Goal: Information Seeking & Learning: Check status

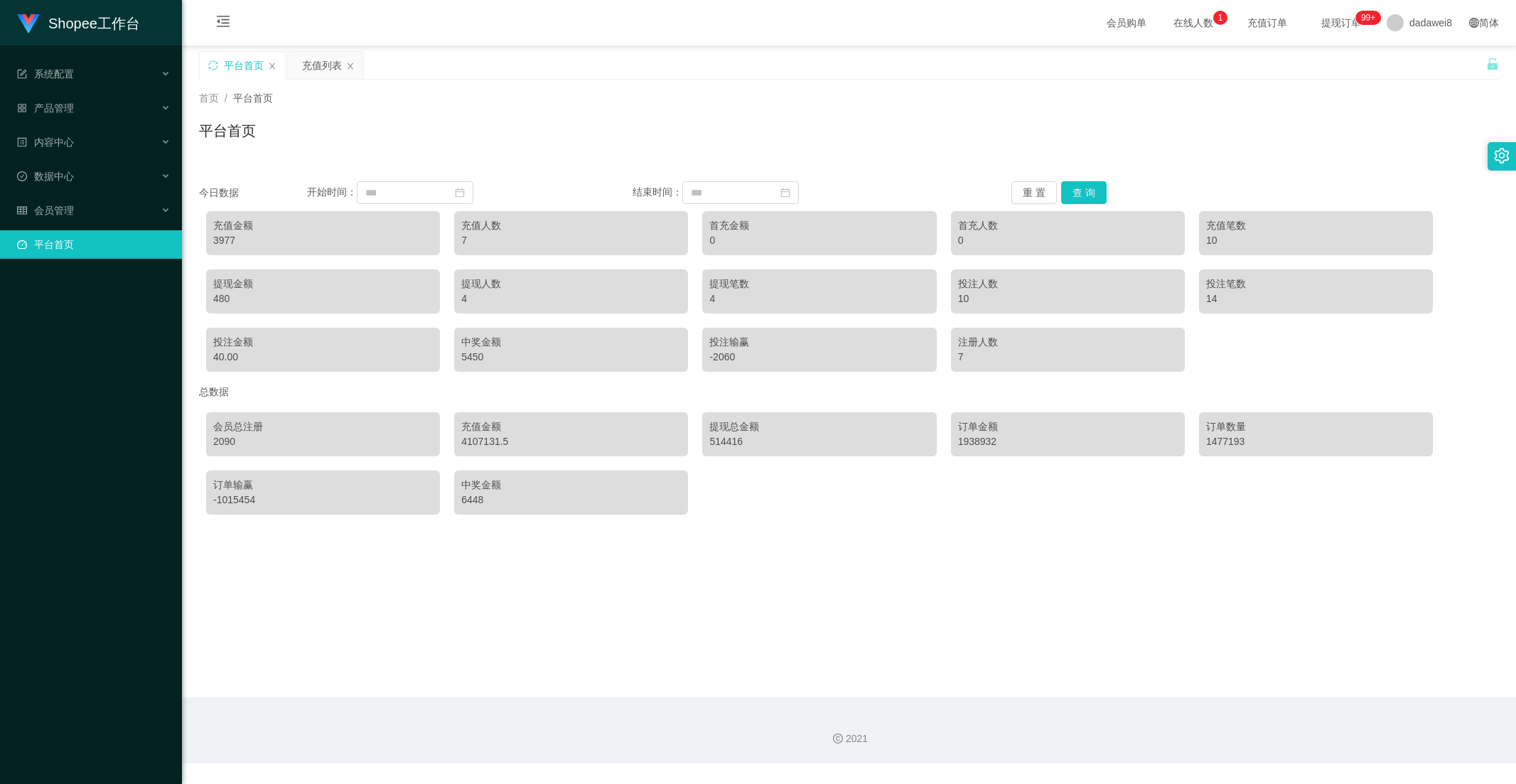
click at [1072, 192] on button "查 询" at bounding box center [1084, 192] width 45 height 23
click at [281, 65] on div "平台首页" at bounding box center [242, 65] width 85 height 27
click at [309, 54] on div "充值列表" at bounding box center [322, 65] width 39 height 27
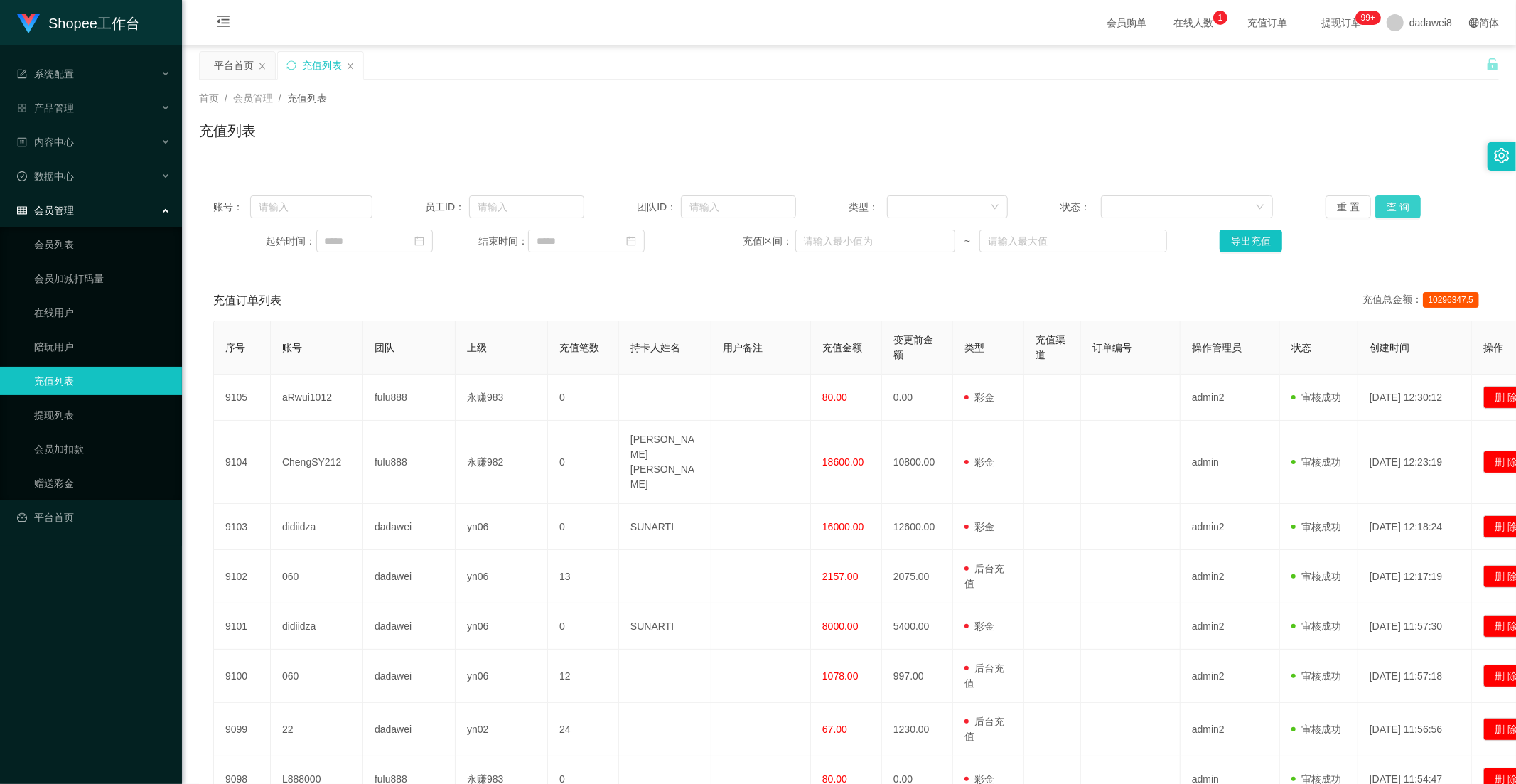
click at [1384, 208] on button "查 询" at bounding box center [1398, 206] width 45 height 23
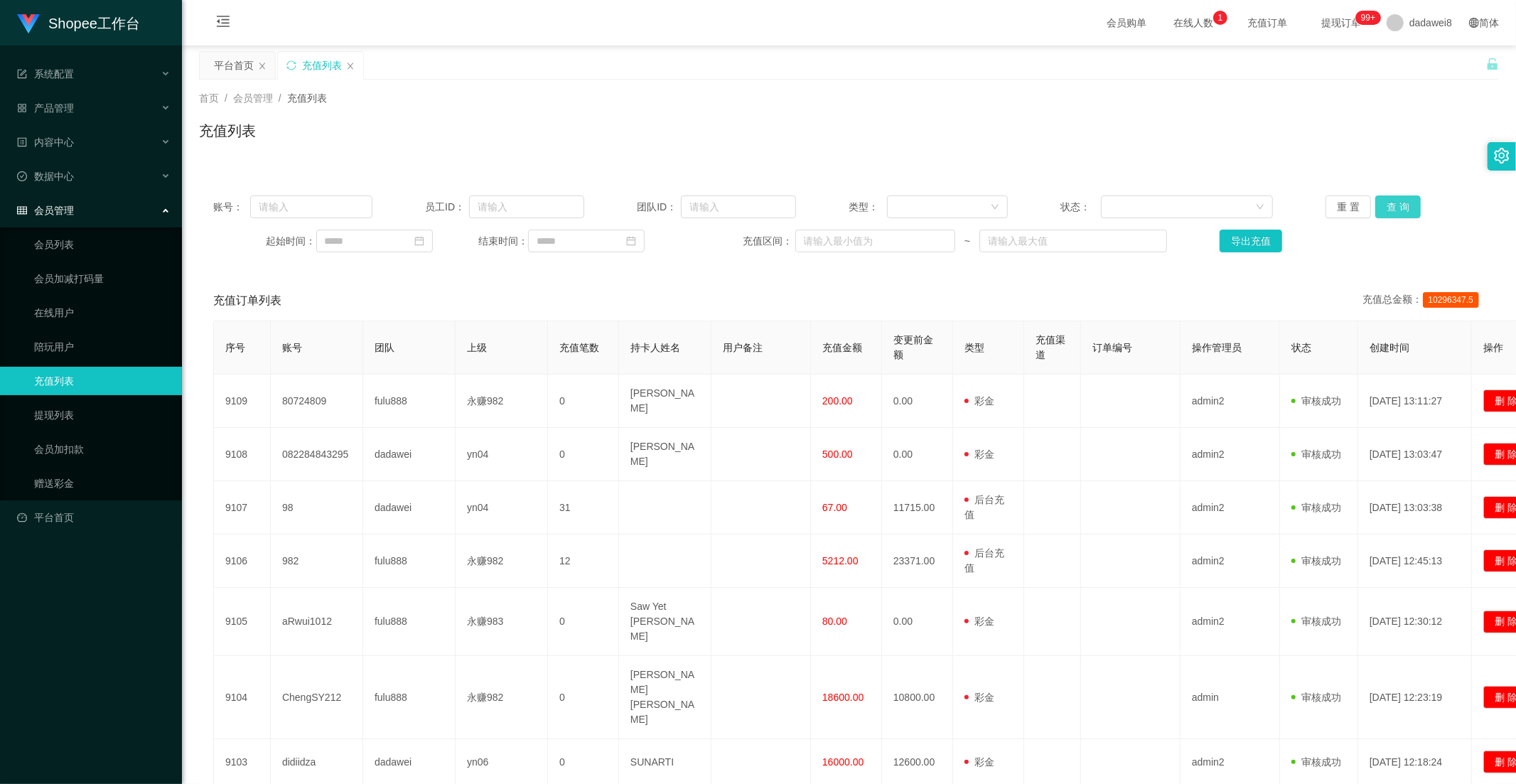
scroll to position [79, 0]
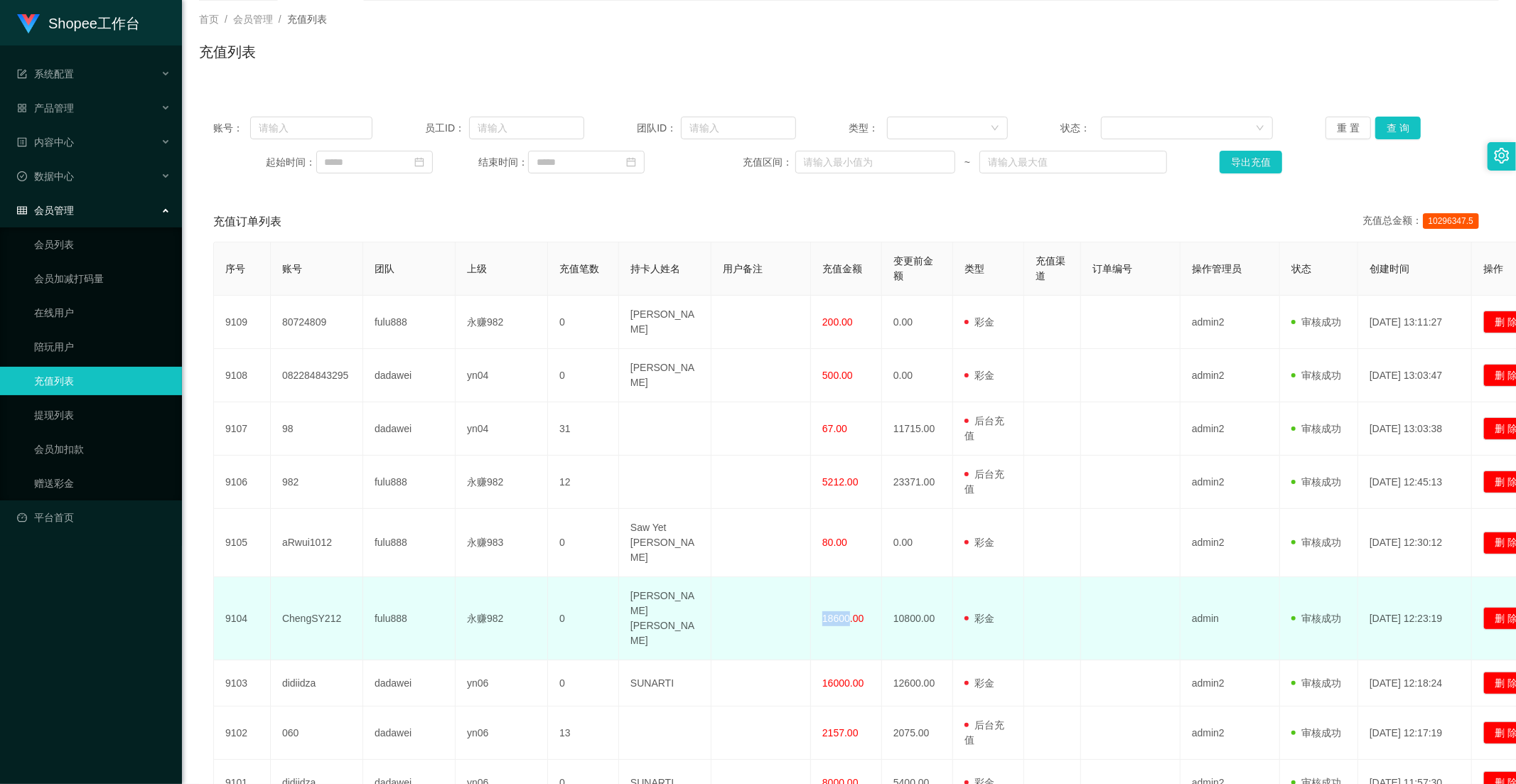
drag, startPoint x: 848, startPoint y: 560, endPoint x: 825, endPoint y: 560, distance: 23.0
click at [825, 612] on span "18600.00" at bounding box center [843, 618] width 41 height 12
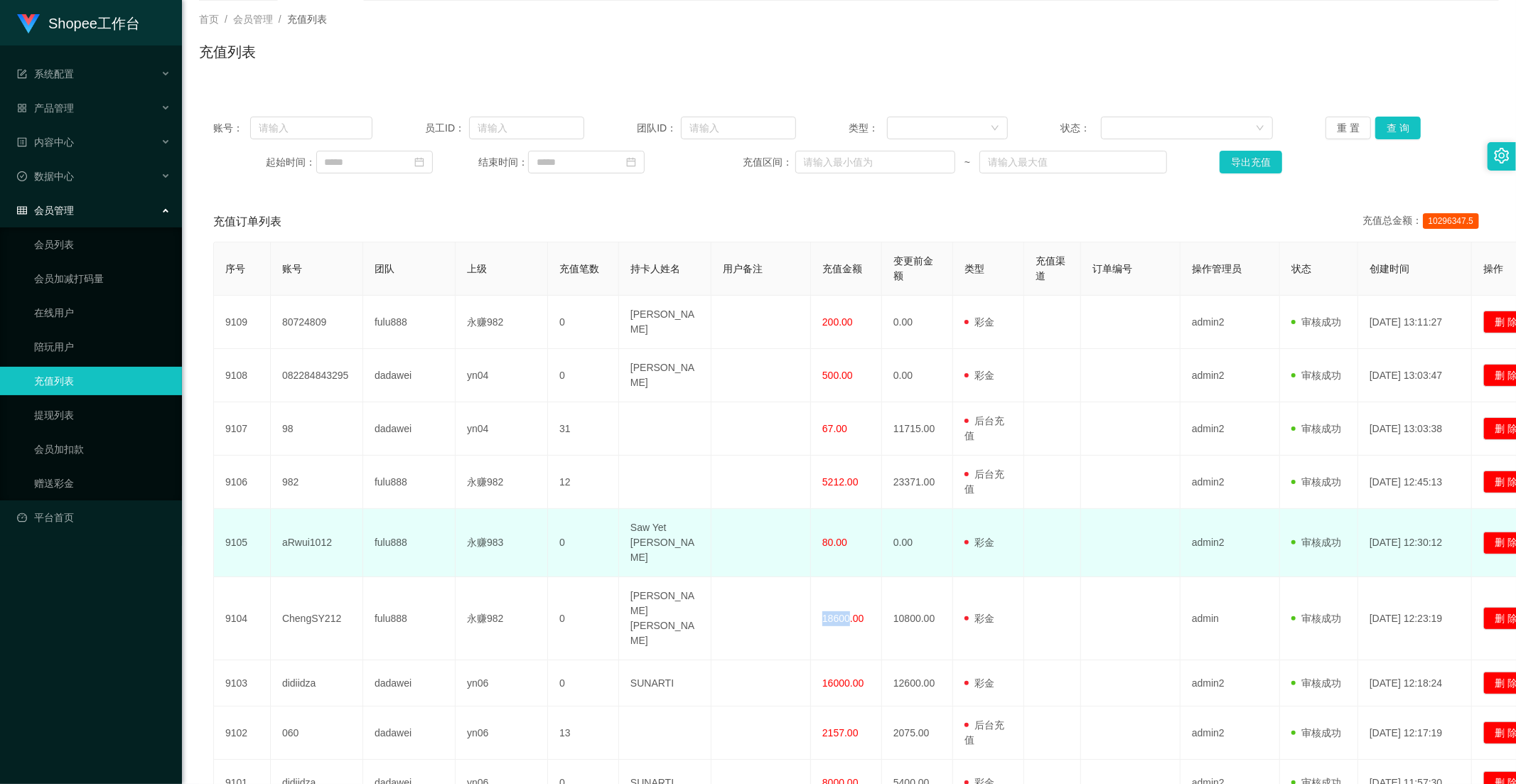
copy span "18600"
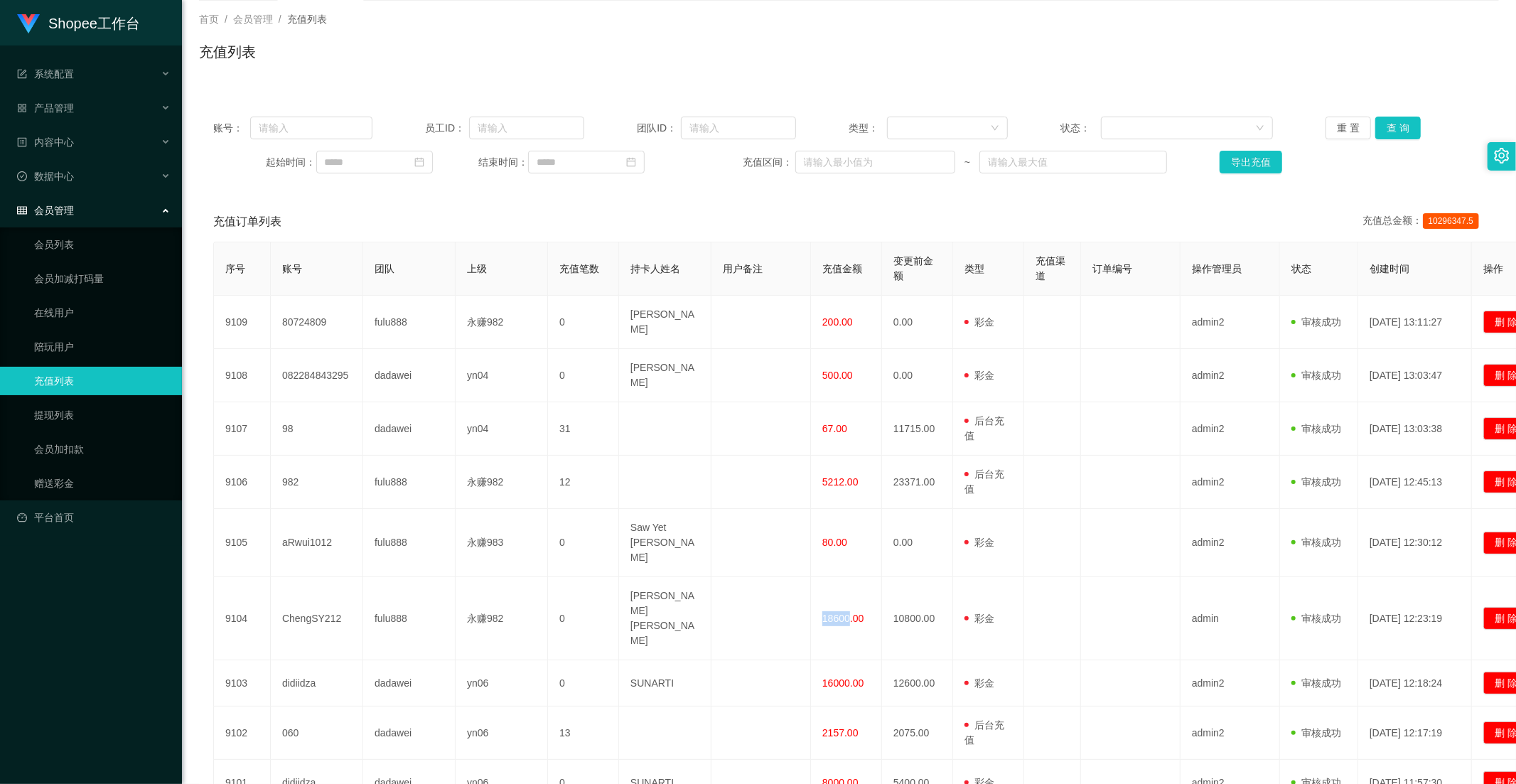
scroll to position [0, 0]
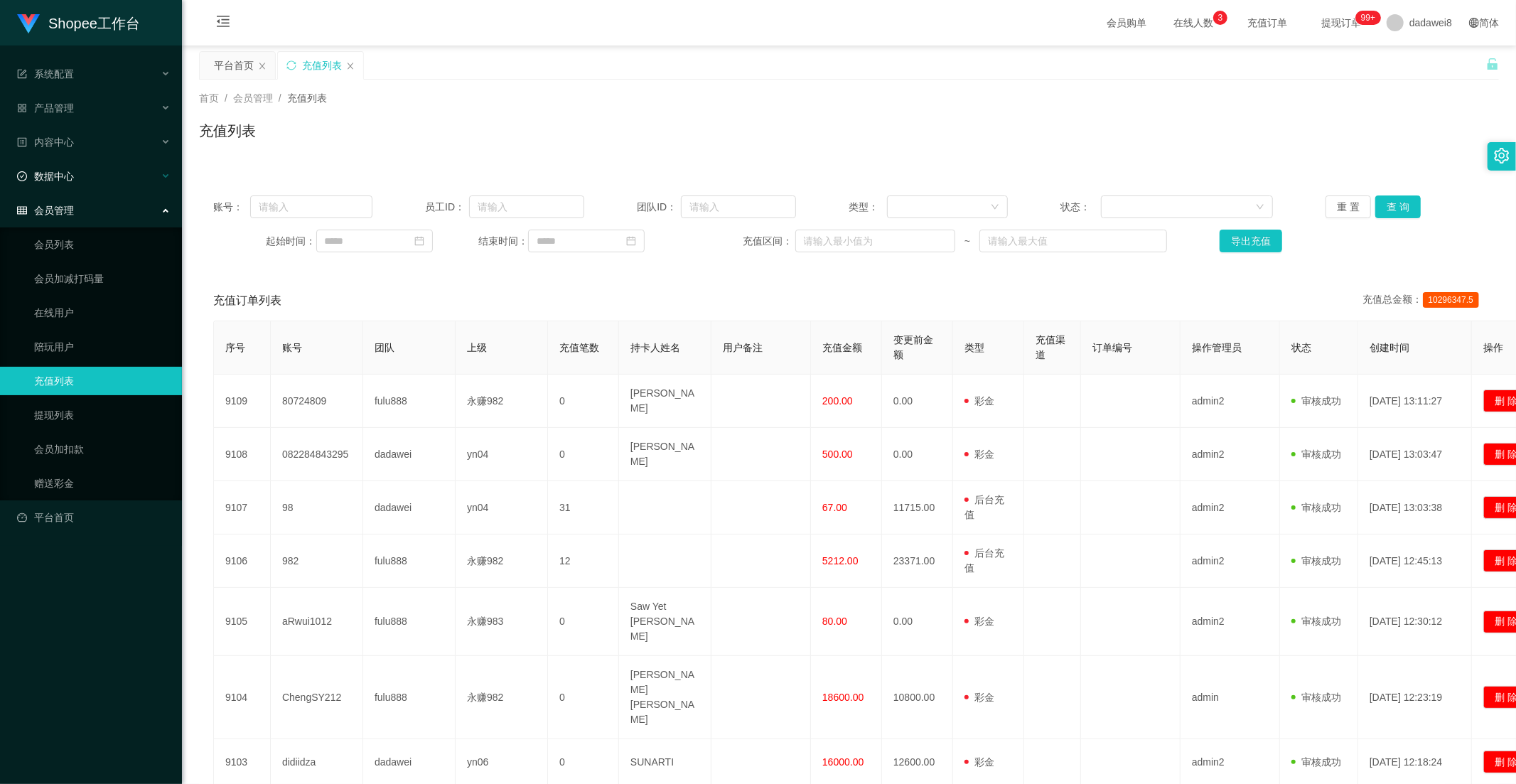
click at [81, 174] on div "数据中心" at bounding box center [91, 176] width 181 height 29
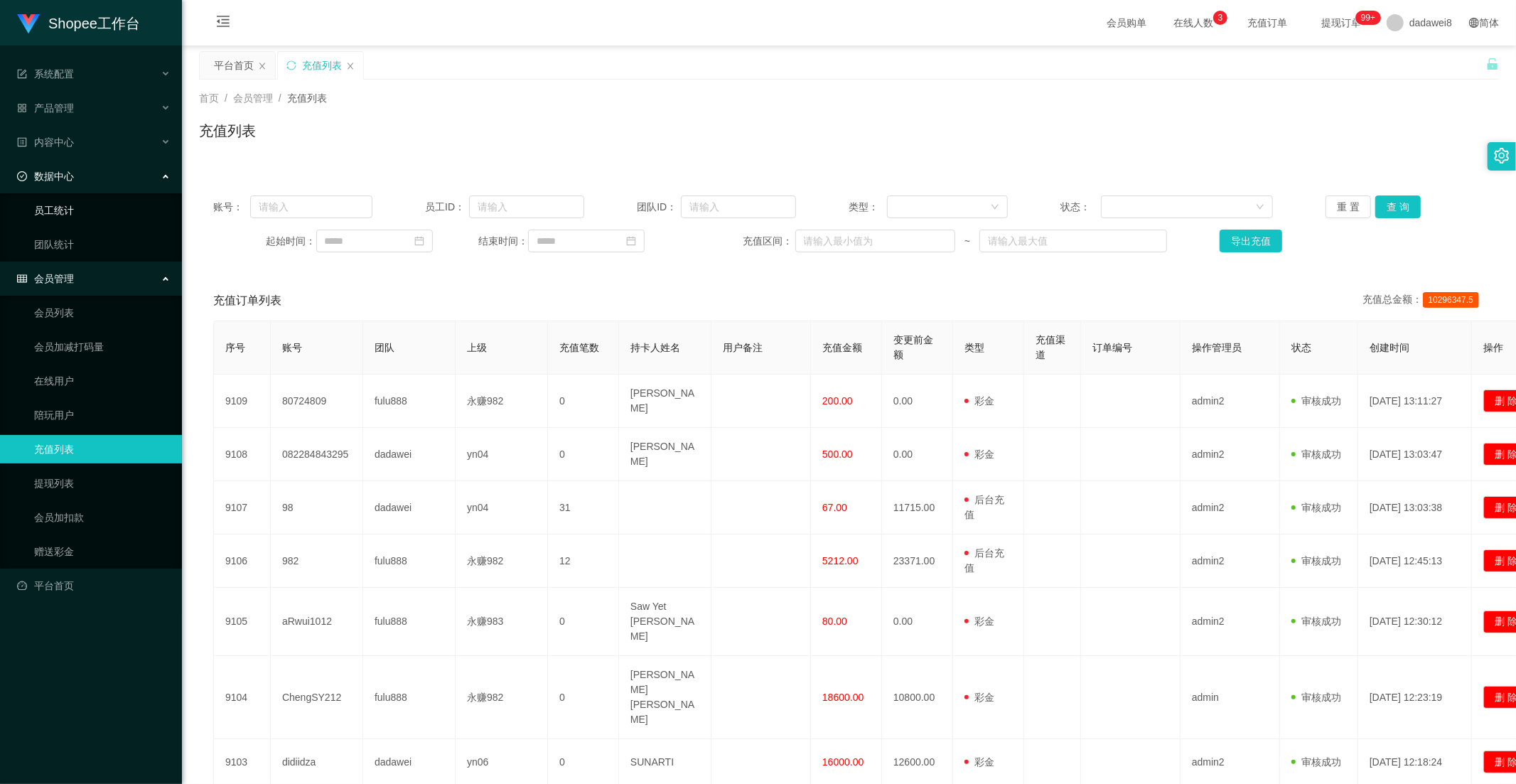
drag, startPoint x: 70, startPoint y: 219, endPoint x: 144, endPoint y: 273, distance: 91.6
click at [70, 219] on link "员工统计" at bounding box center [103, 210] width 136 height 29
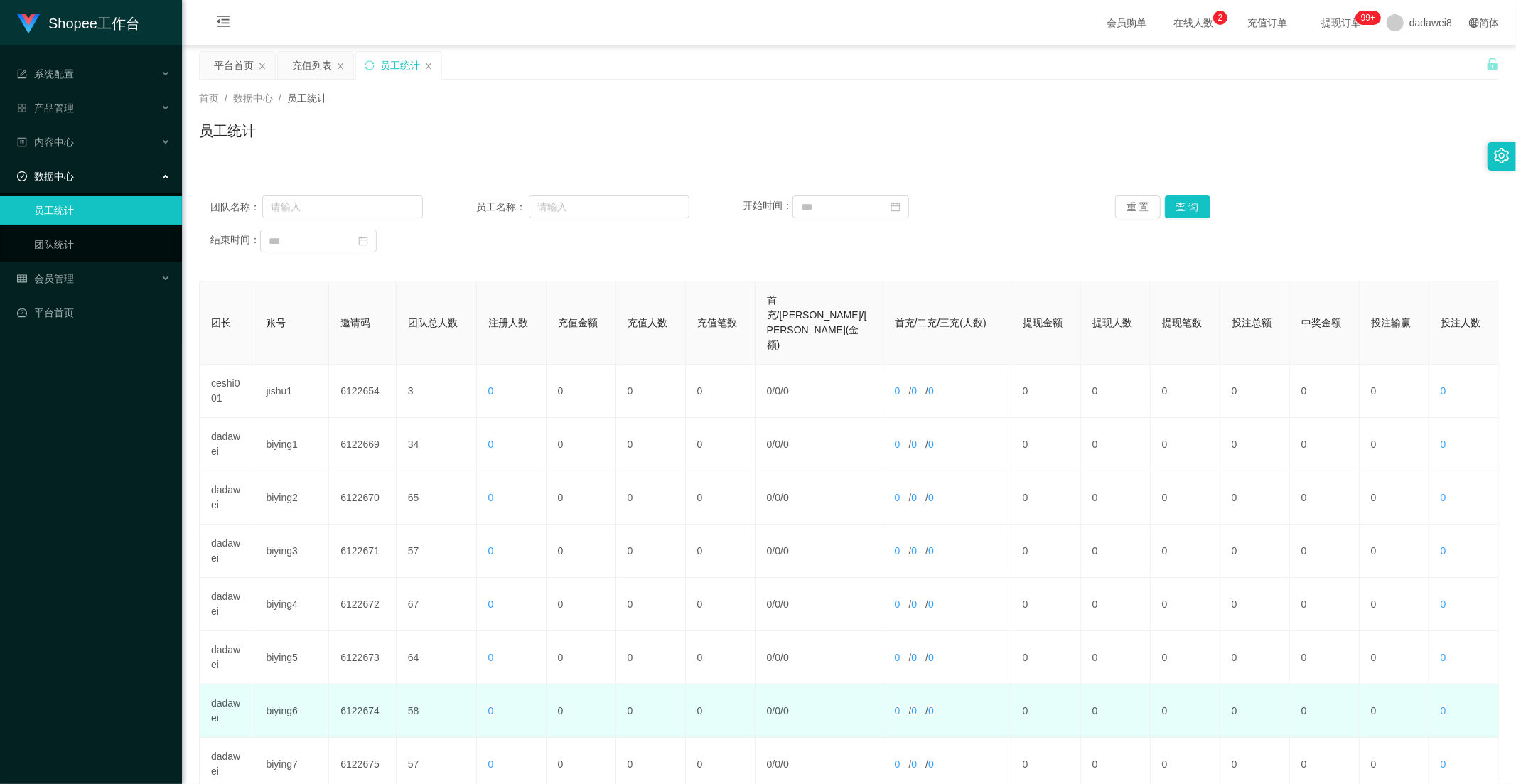
scroll to position [199, 0]
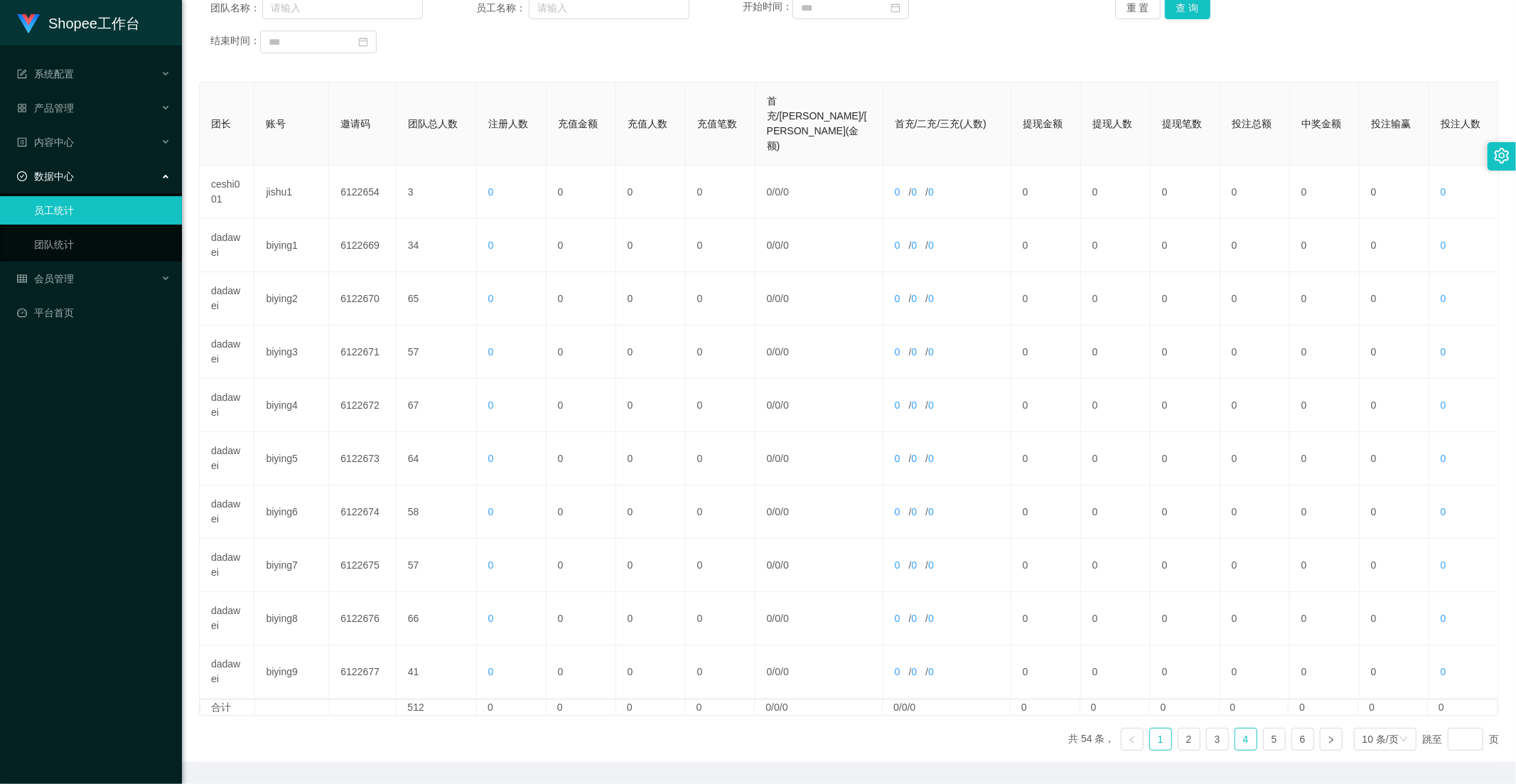
click at [1238, 729] on link "4" at bounding box center [1246, 740] width 22 height 22
click at [1268, 729] on link "5" at bounding box center [1274, 740] width 22 height 22
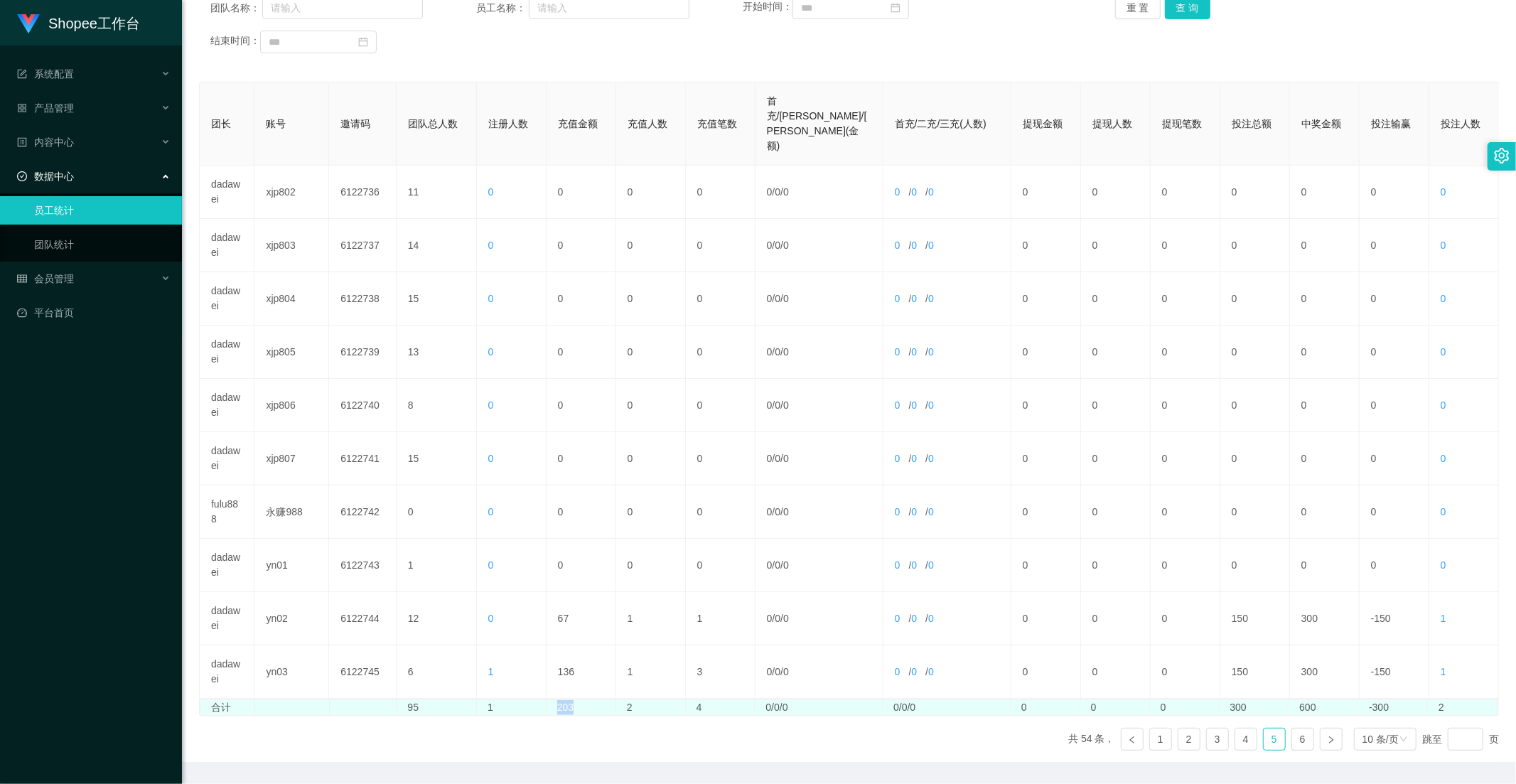
drag, startPoint x: 587, startPoint y: 659, endPoint x: 553, endPoint y: 660, distance: 34.0
click at [553, 700] on td "203" at bounding box center [581, 707] width 70 height 15
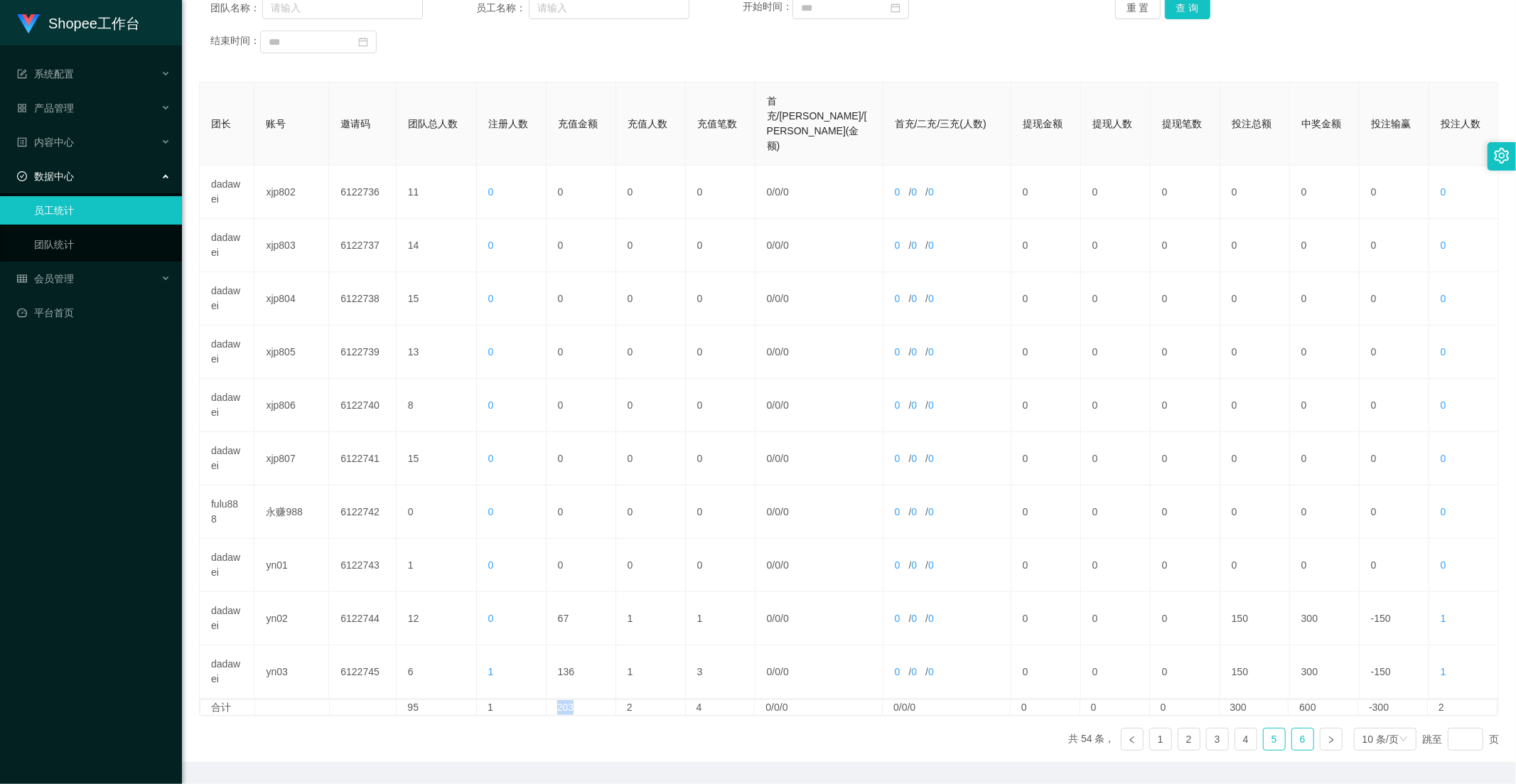
click at [1292, 729] on link "6" at bounding box center [1303, 740] width 22 height 22
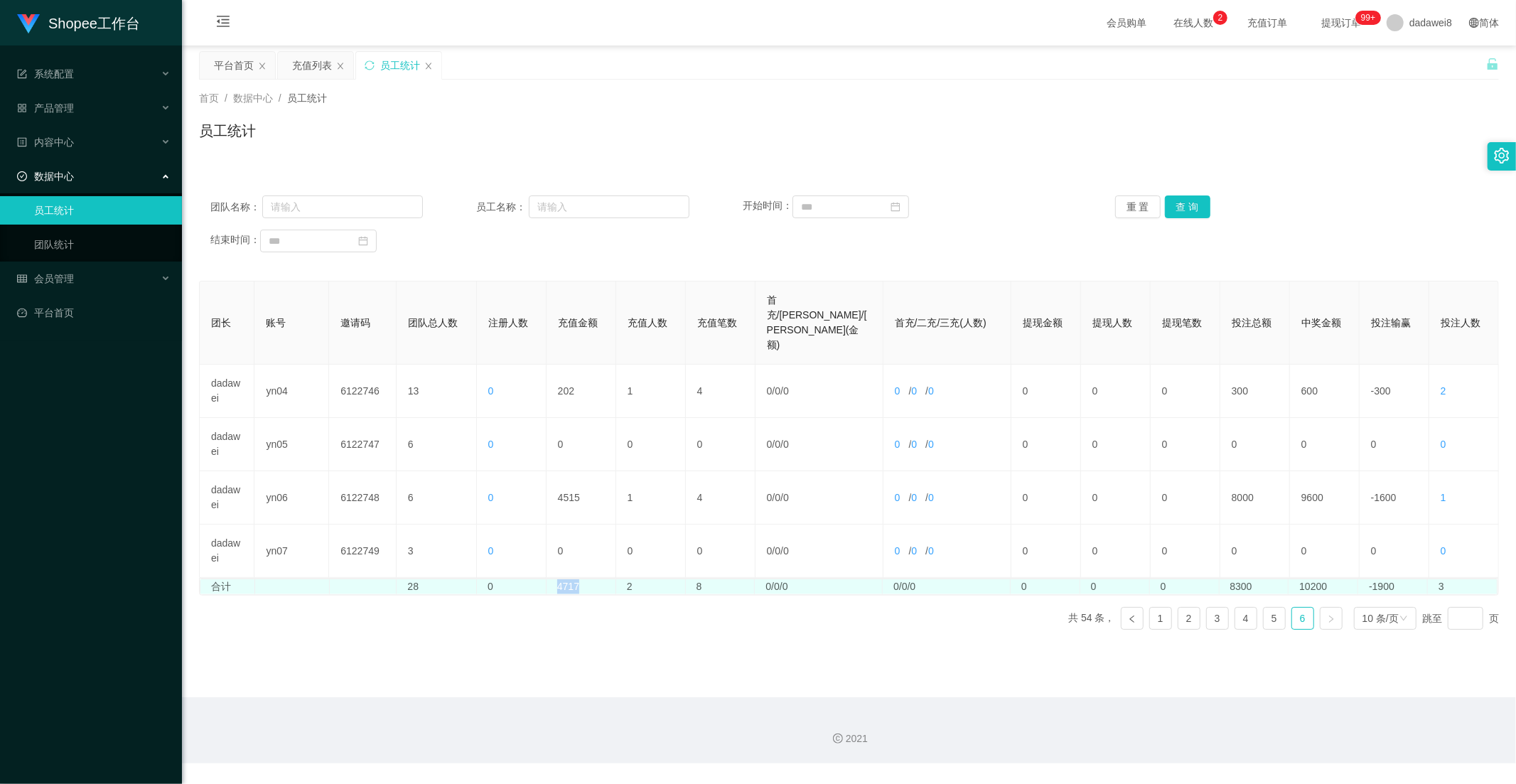
drag, startPoint x: 587, startPoint y: 543, endPoint x: 553, endPoint y: 545, distance: 34.1
click at [553, 579] on td "4717" at bounding box center [581, 586] width 70 height 15
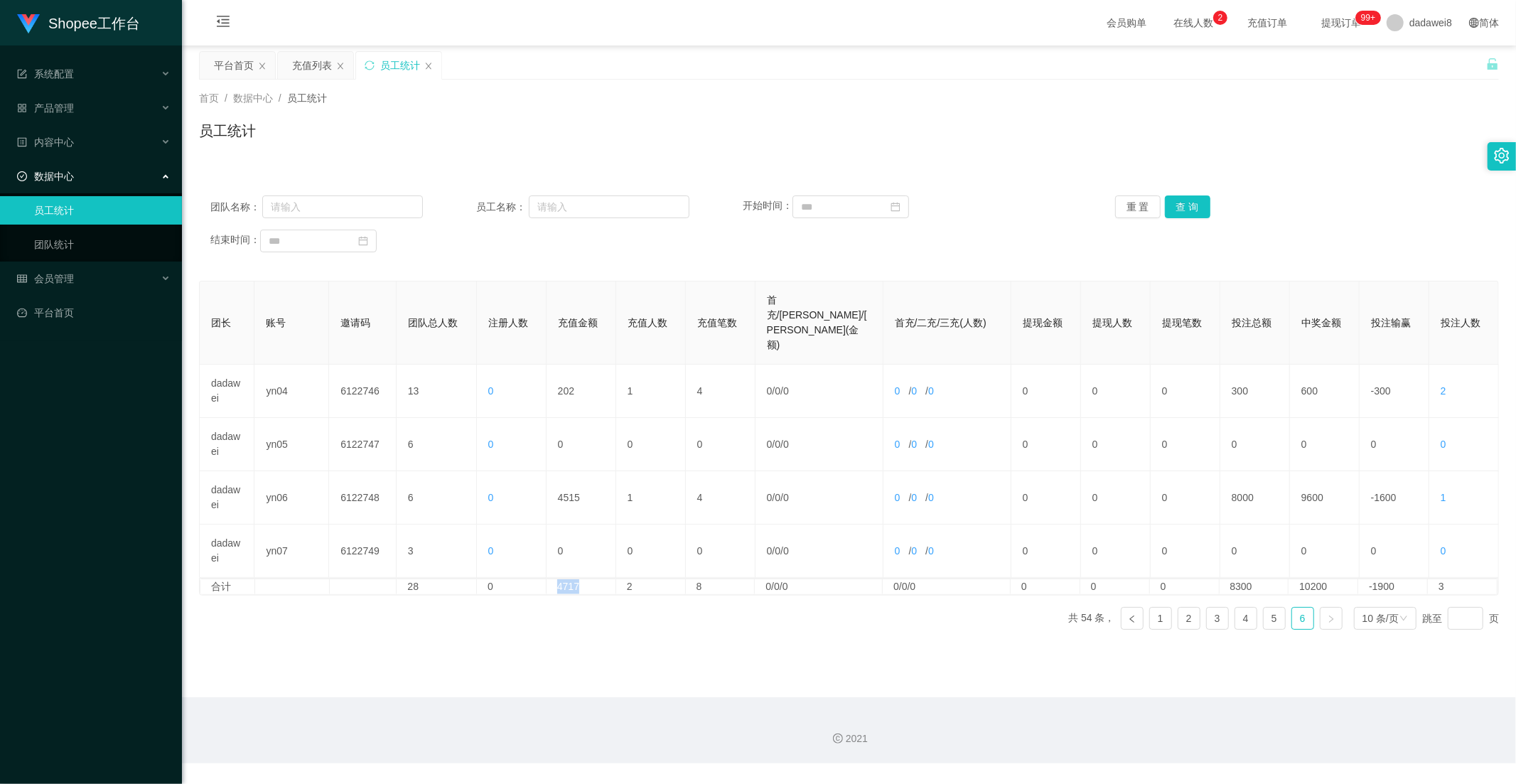
copy td "4717"
click at [325, 72] on div "充值列表" at bounding box center [312, 65] width 39 height 27
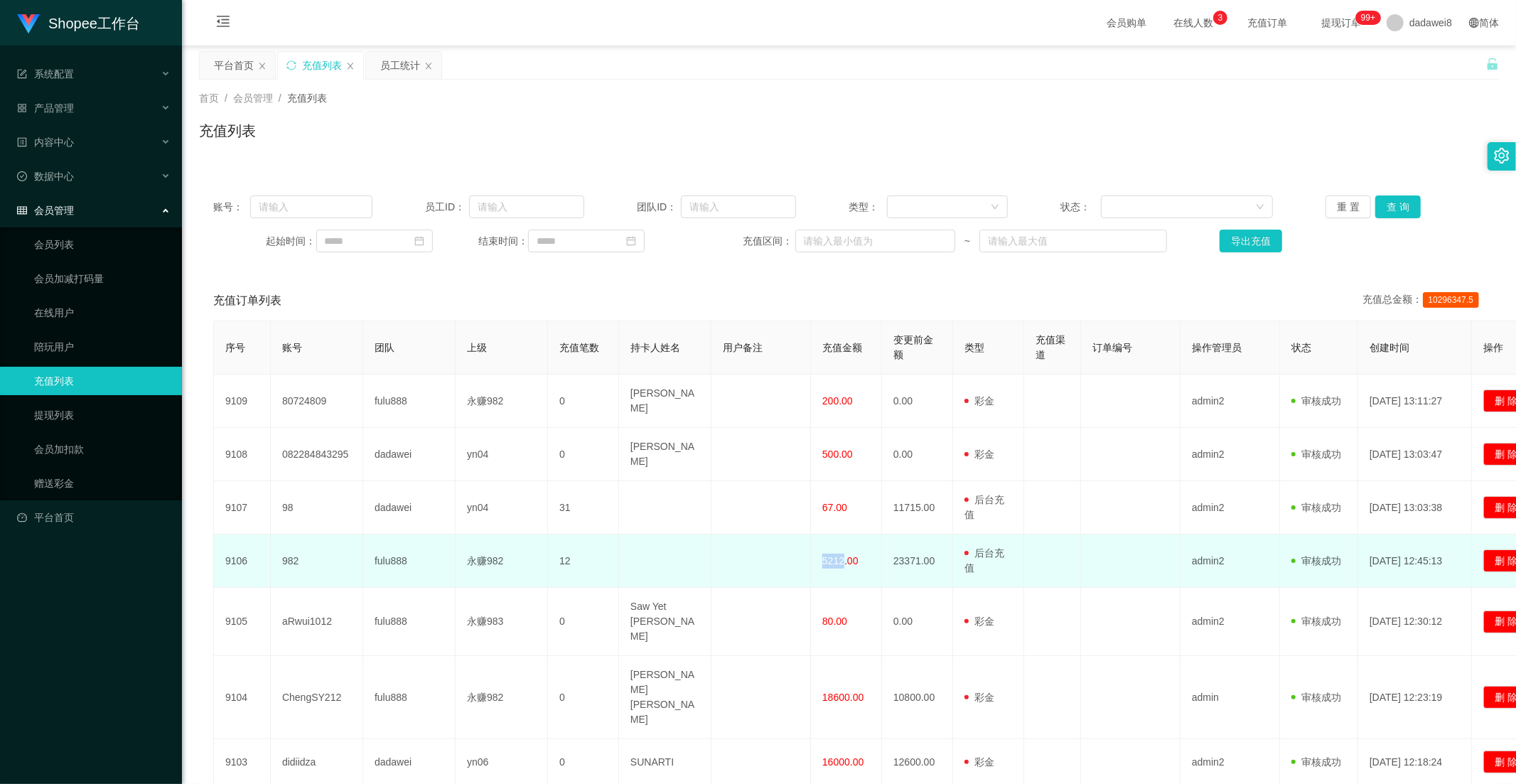
drag, startPoint x: 843, startPoint y: 548, endPoint x: 811, endPoint y: 545, distance: 32.1
click at [811, 545] on td "5212.00" at bounding box center [846, 561] width 71 height 53
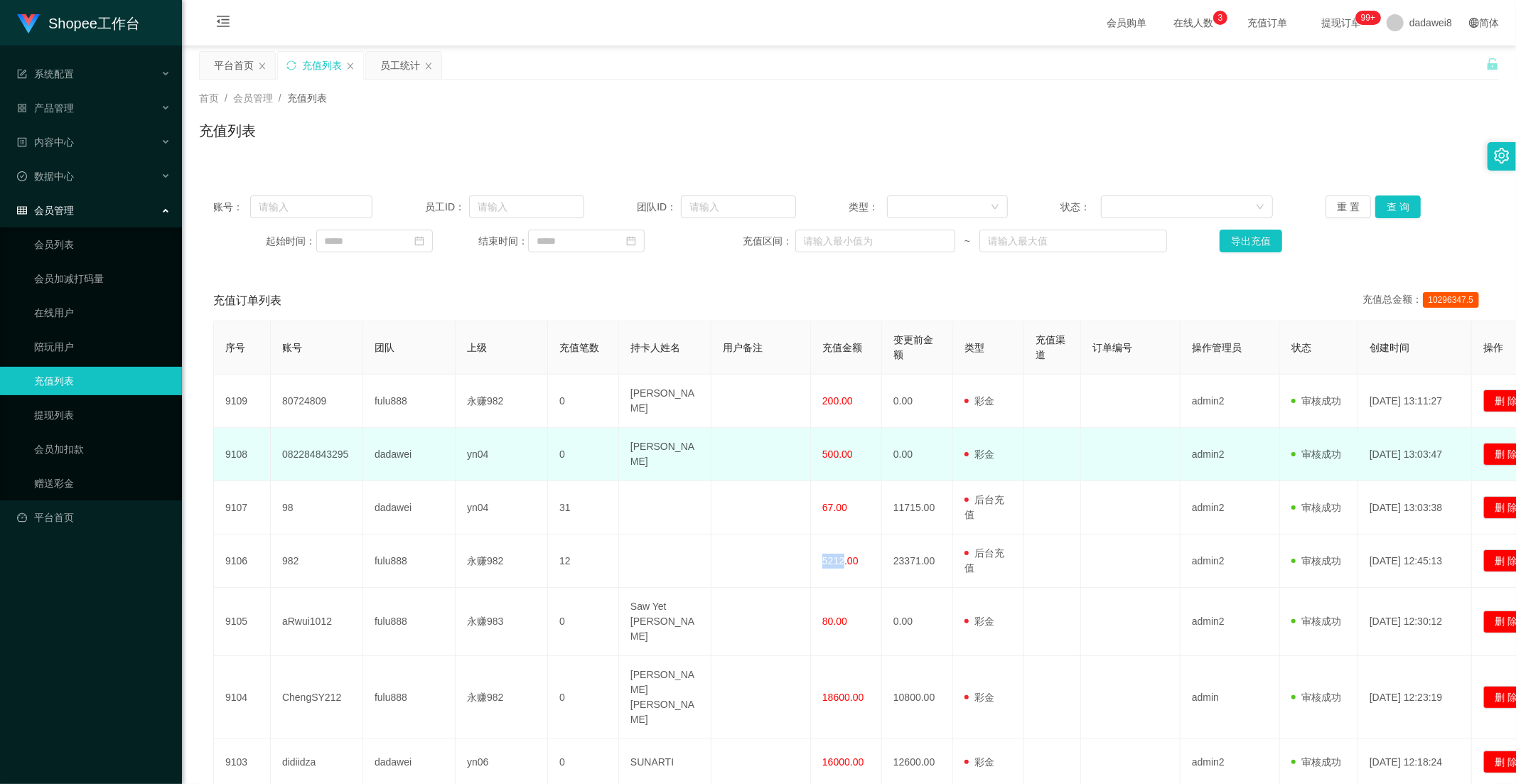
copy span "5212"
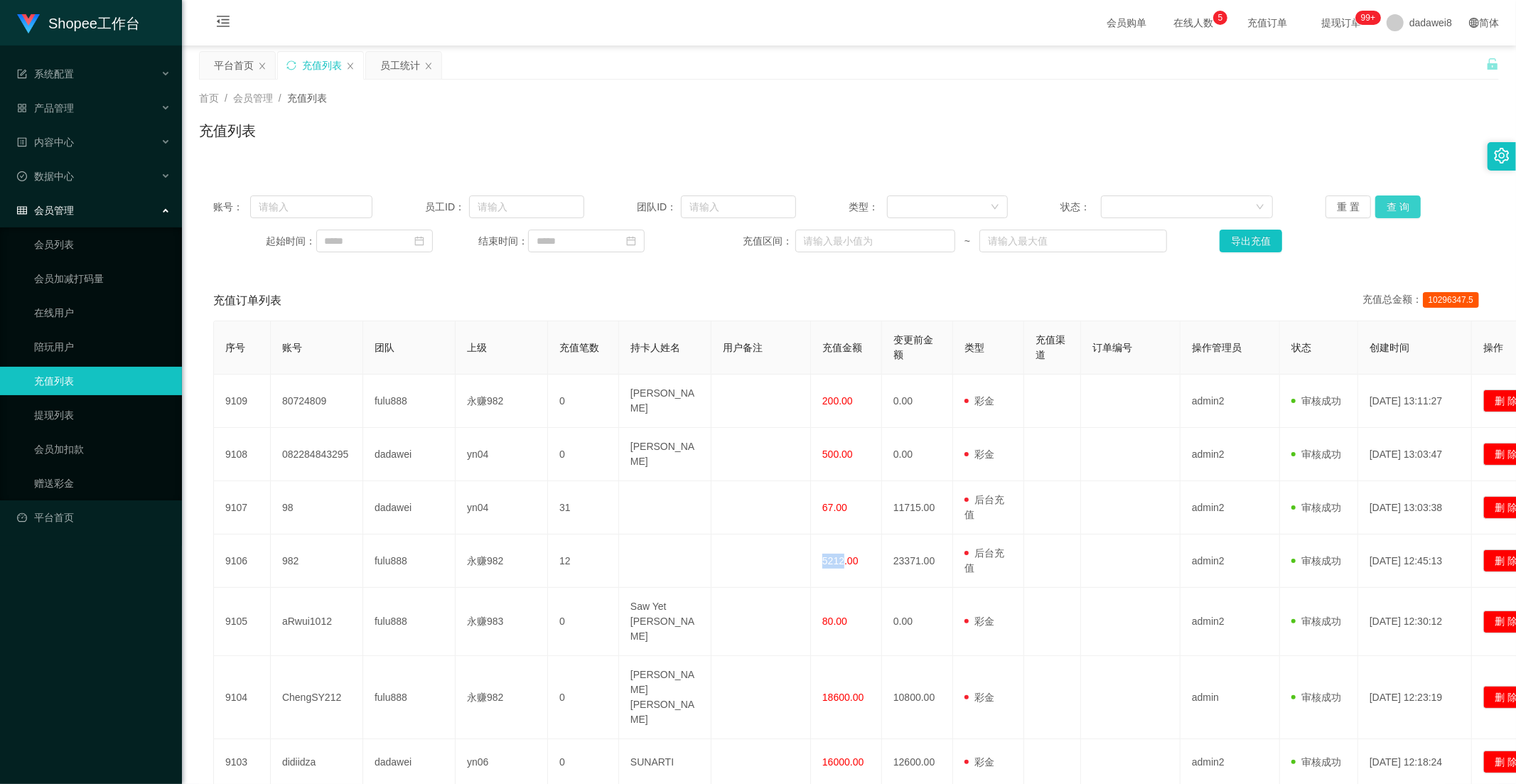
click at [1380, 214] on button "查 询" at bounding box center [1398, 206] width 45 height 23
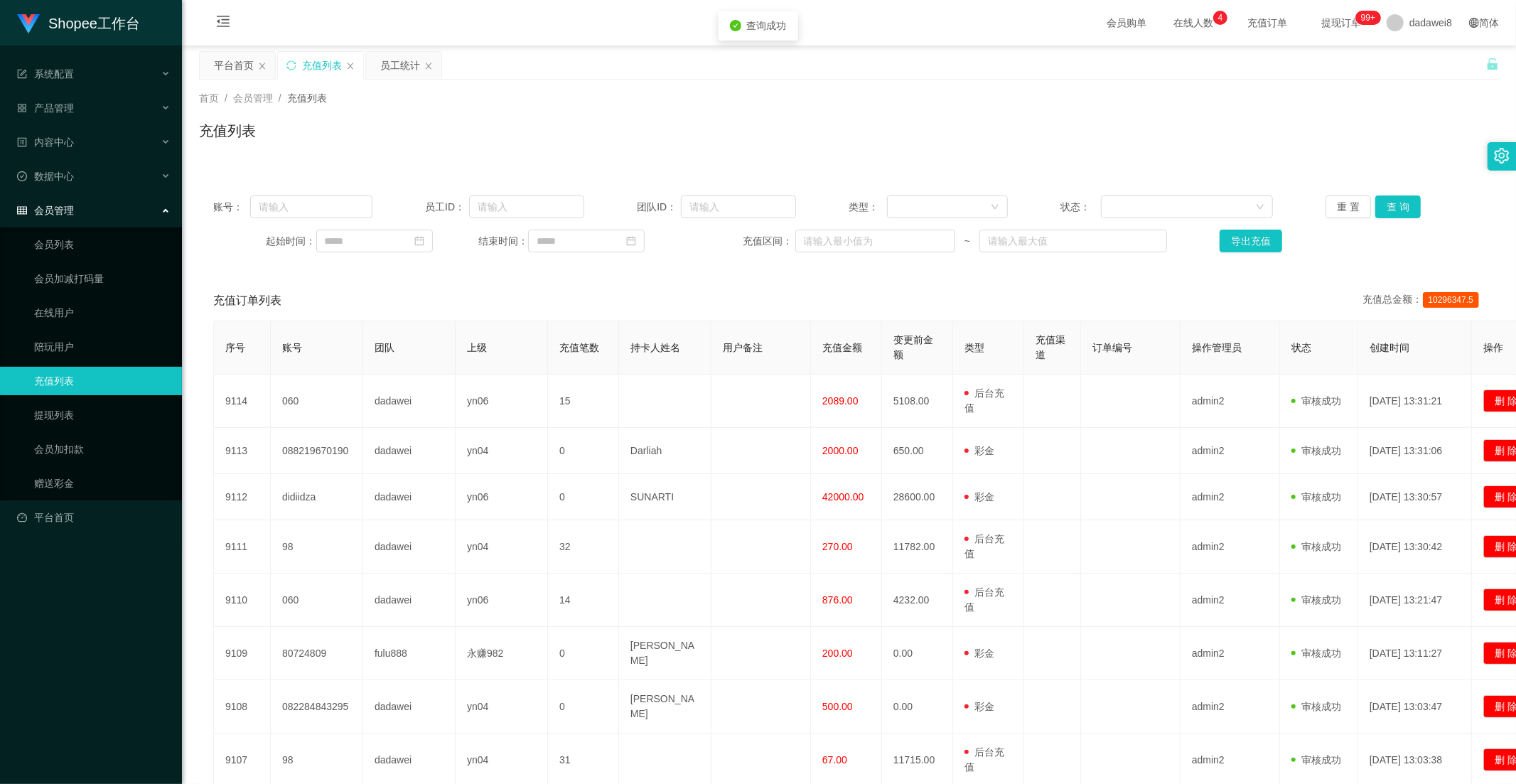
click at [904, 302] on div "充值订单列表 充值总金额： 10296347.5" at bounding box center [848, 301] width 1271 height 39
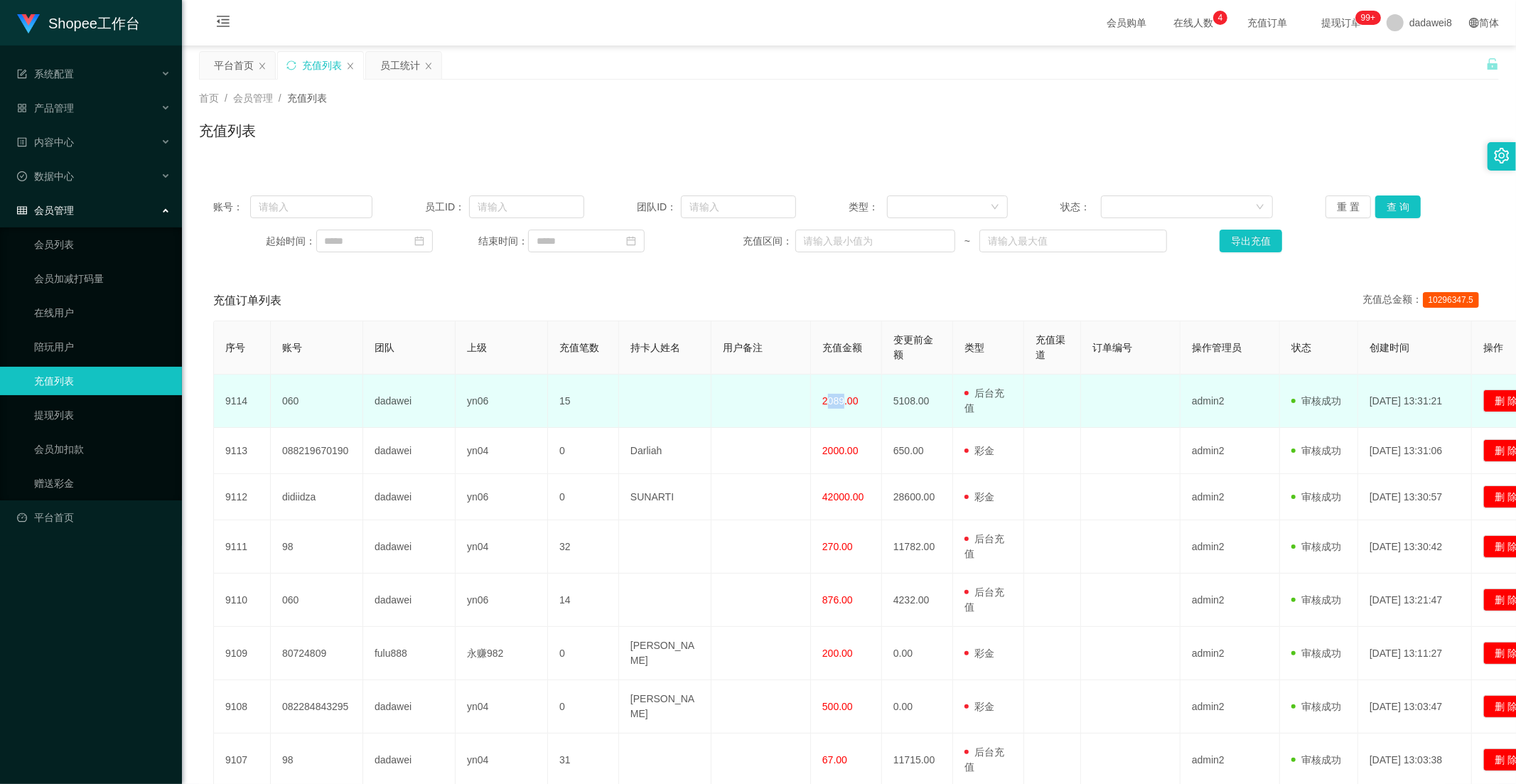
click at [828, 398] on span "2089.00" at bounding box center [840, 401] width 36 height 12
click at [825, 398] on span "2089.00" at bounding box center [840, 401] width 36 height 12
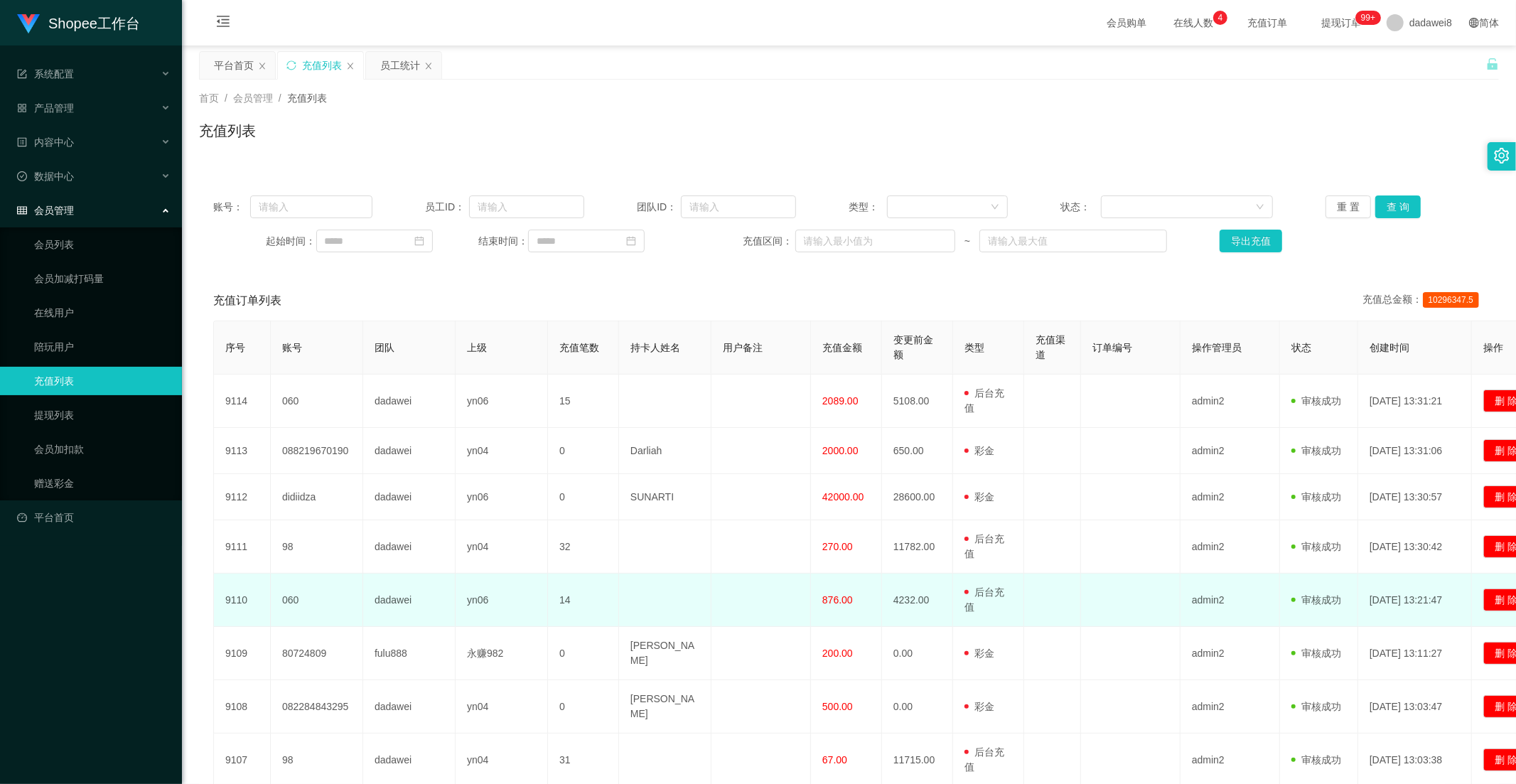
scroll to position [199, 0]
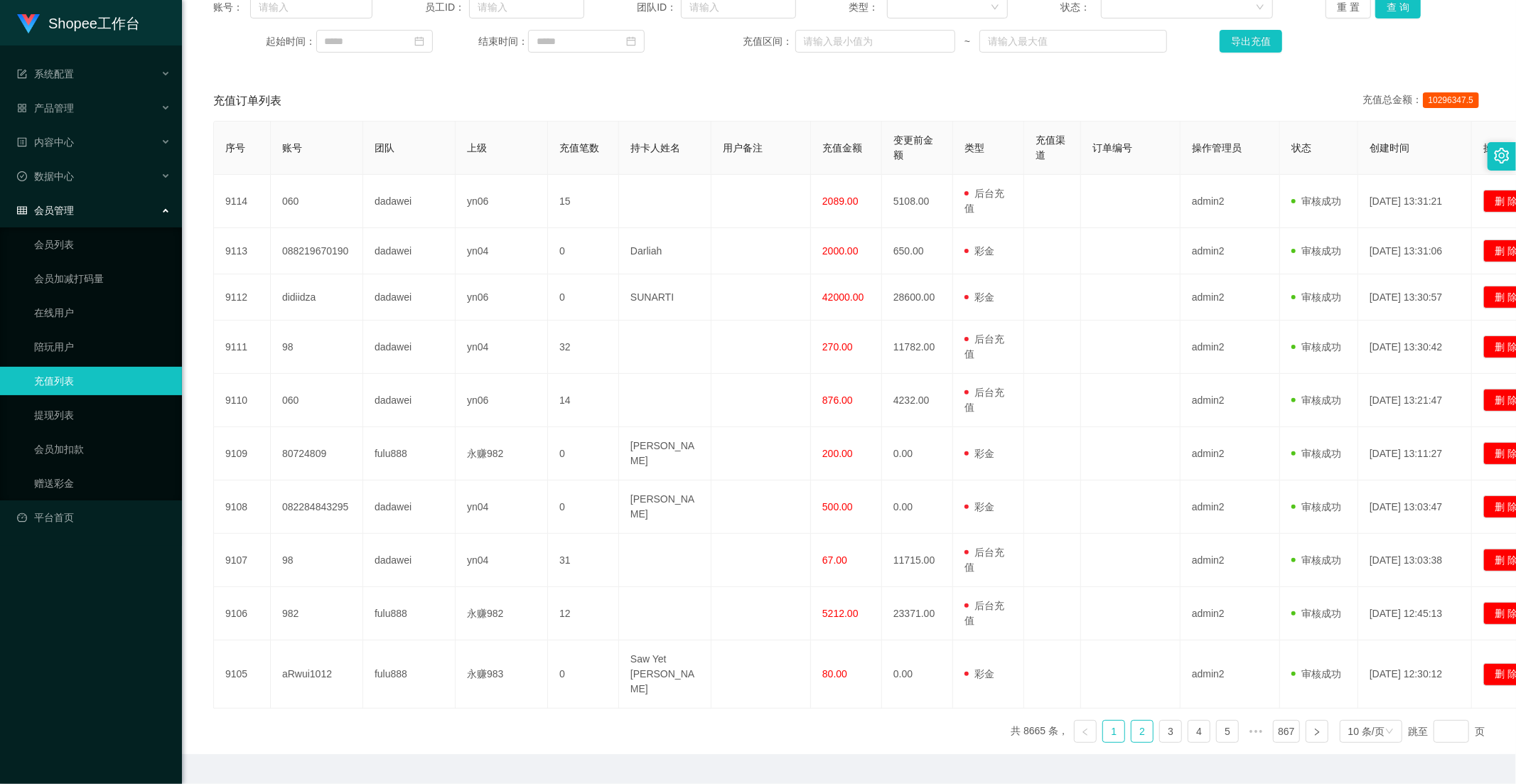
click at [1133, 721] on link "2" at bounding box center [1142, 732] width 22 height 22
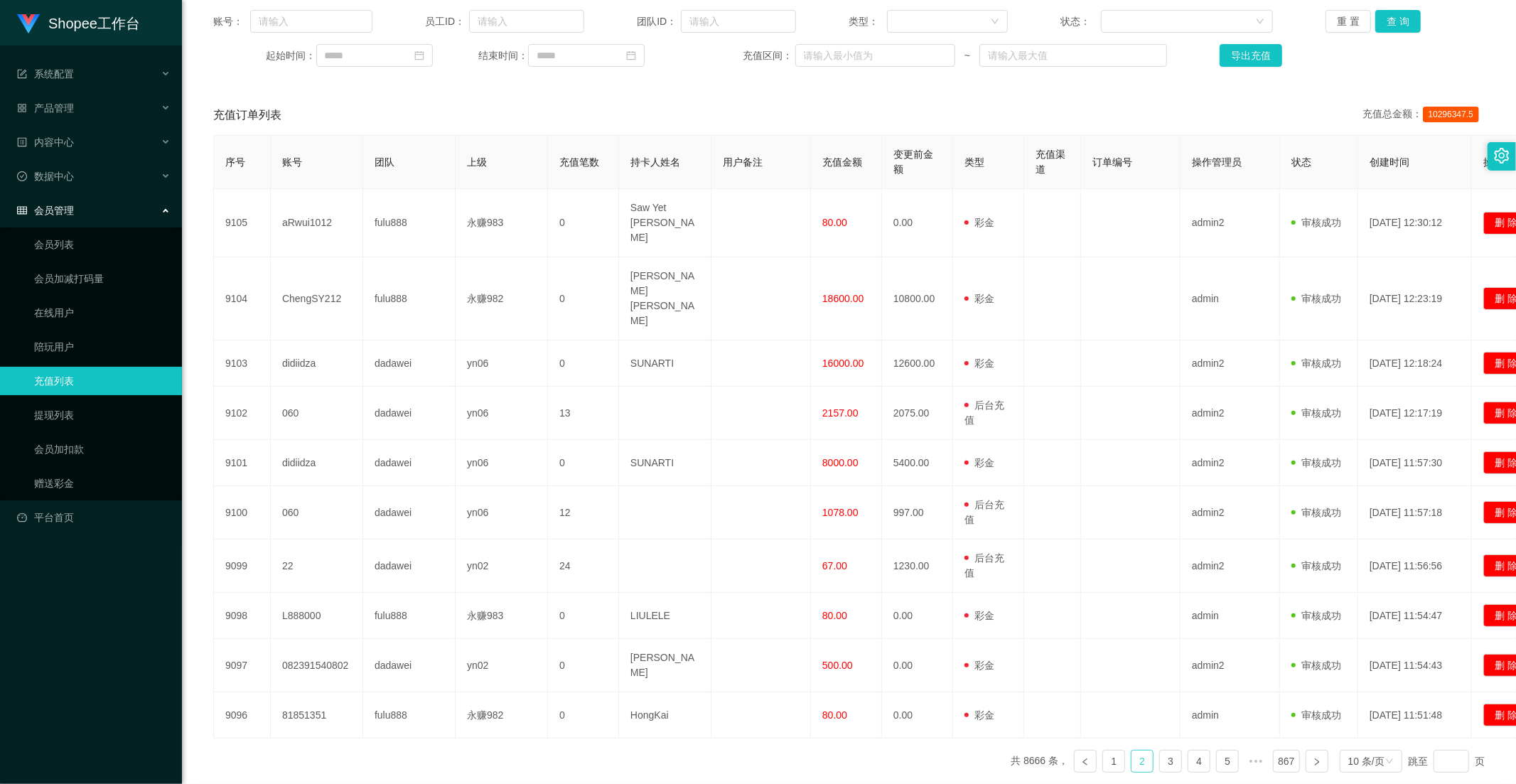
scroll to position [0, 0]
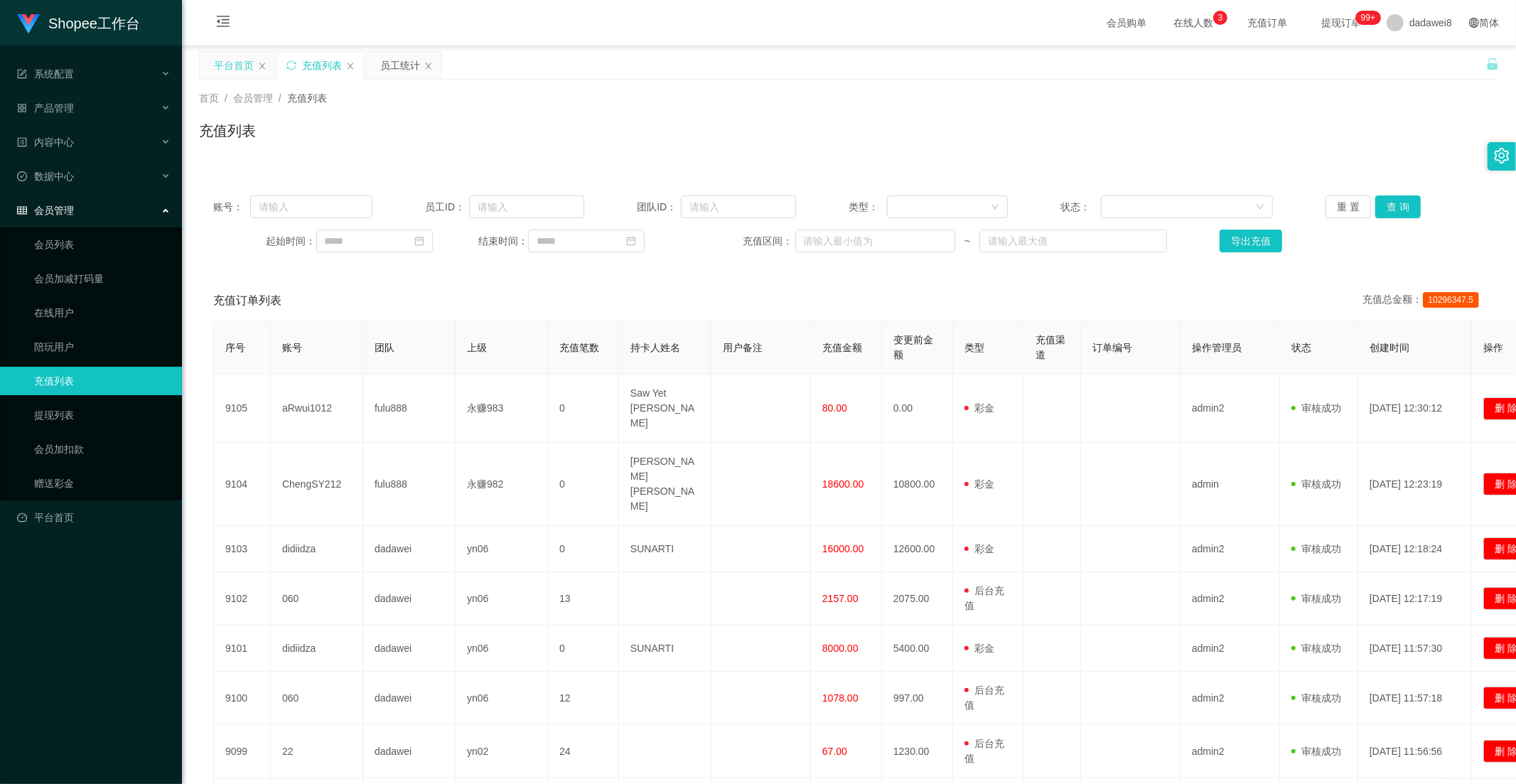
click at [256, 53] on div "平台首页" at bounding box center [237, 65] width 75 height 27
click at [246, 73] on div "平台首页" at bounding box center [234, 65] width 39 height 27
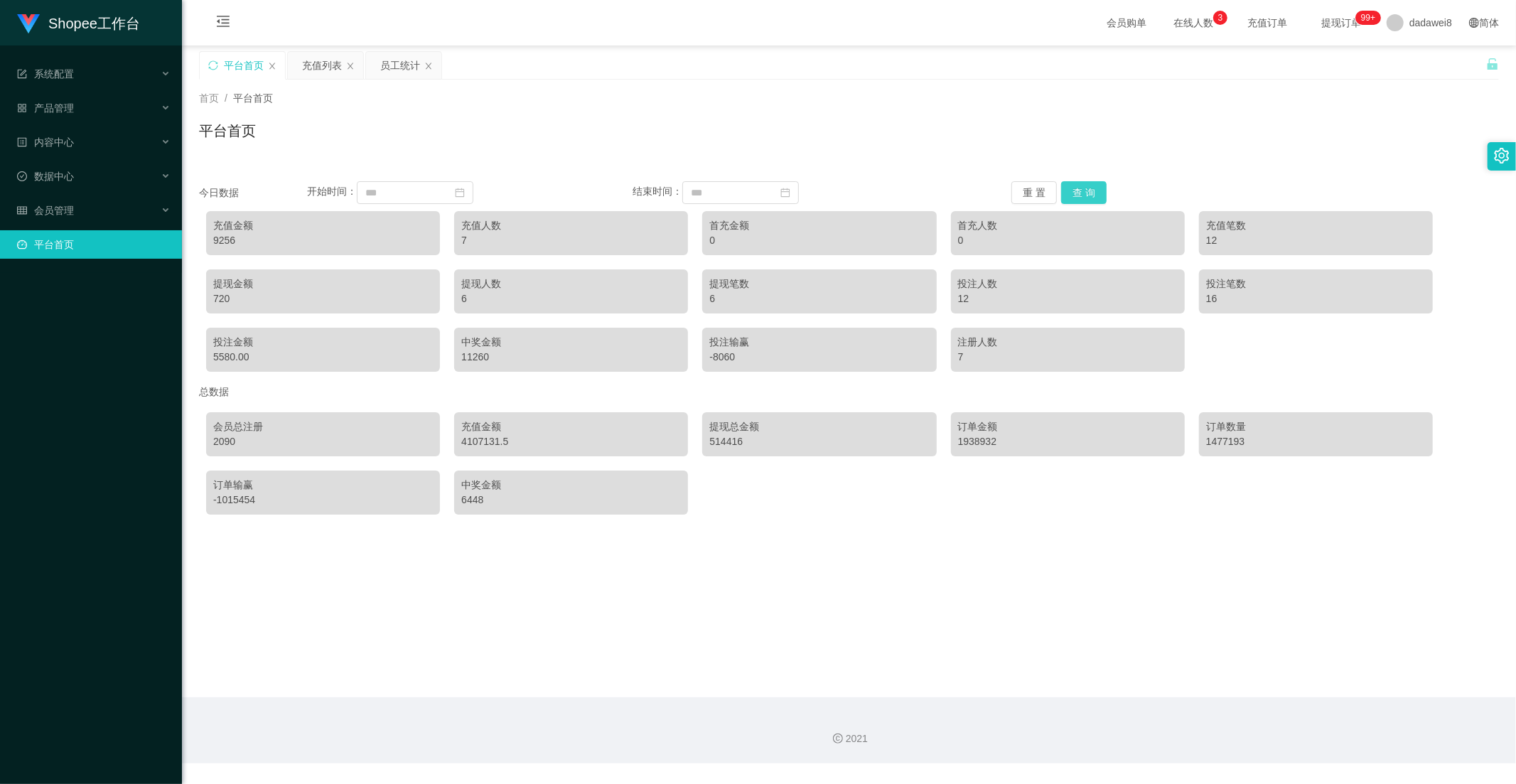
click at [1093, 194] on button "查 询" at bounding box center [1084, 192] width 45 height 23
click at [1069, 182] on button "查 询" at bounding box center [1084, 192] width 45 height 23
click at [309, 68] on div "充值列表" at bounding box center [322, 65] width 39 height 27
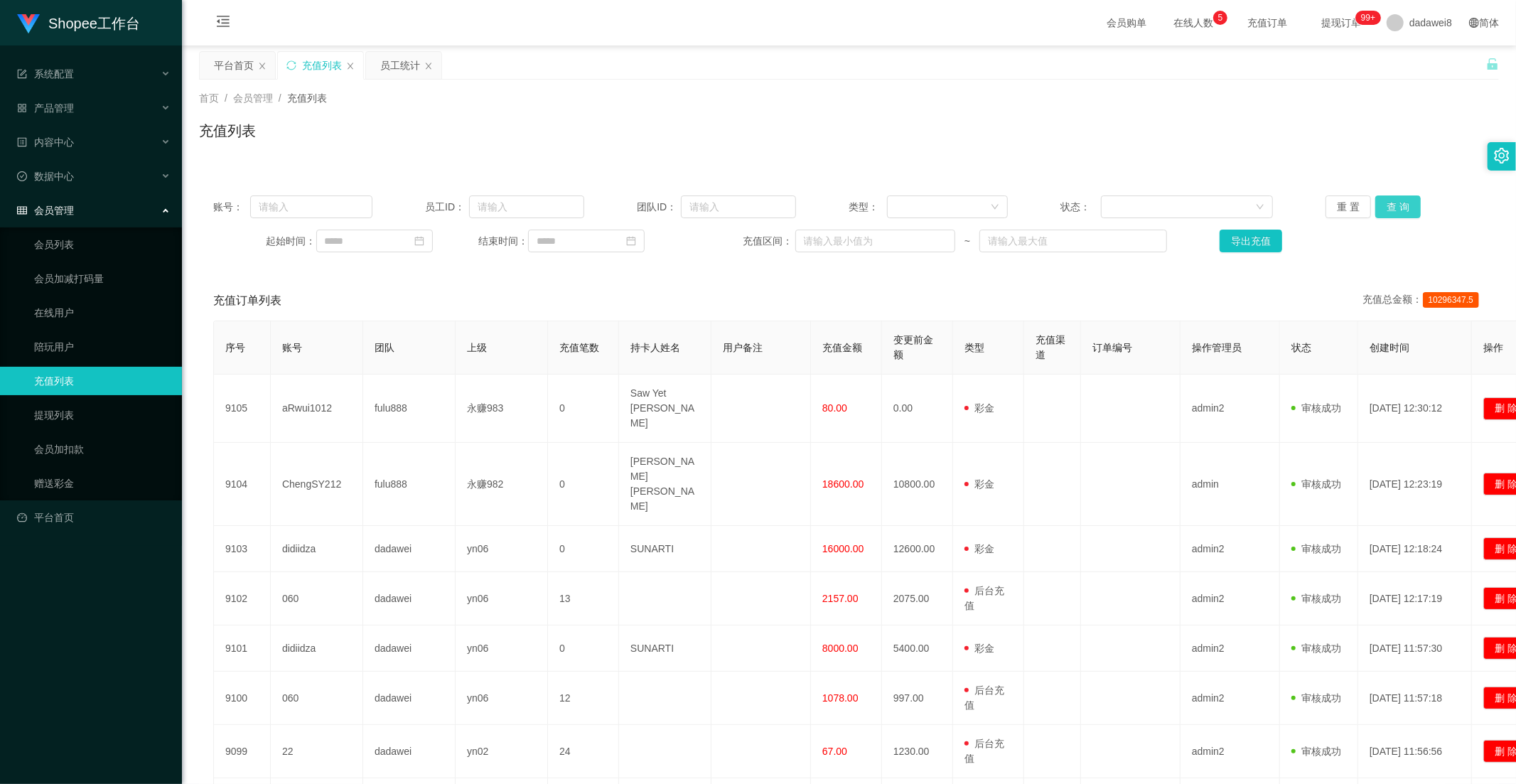
click at [1379, 203] on button "查 询" at bounding box center [1398, 206] width 45 height 23
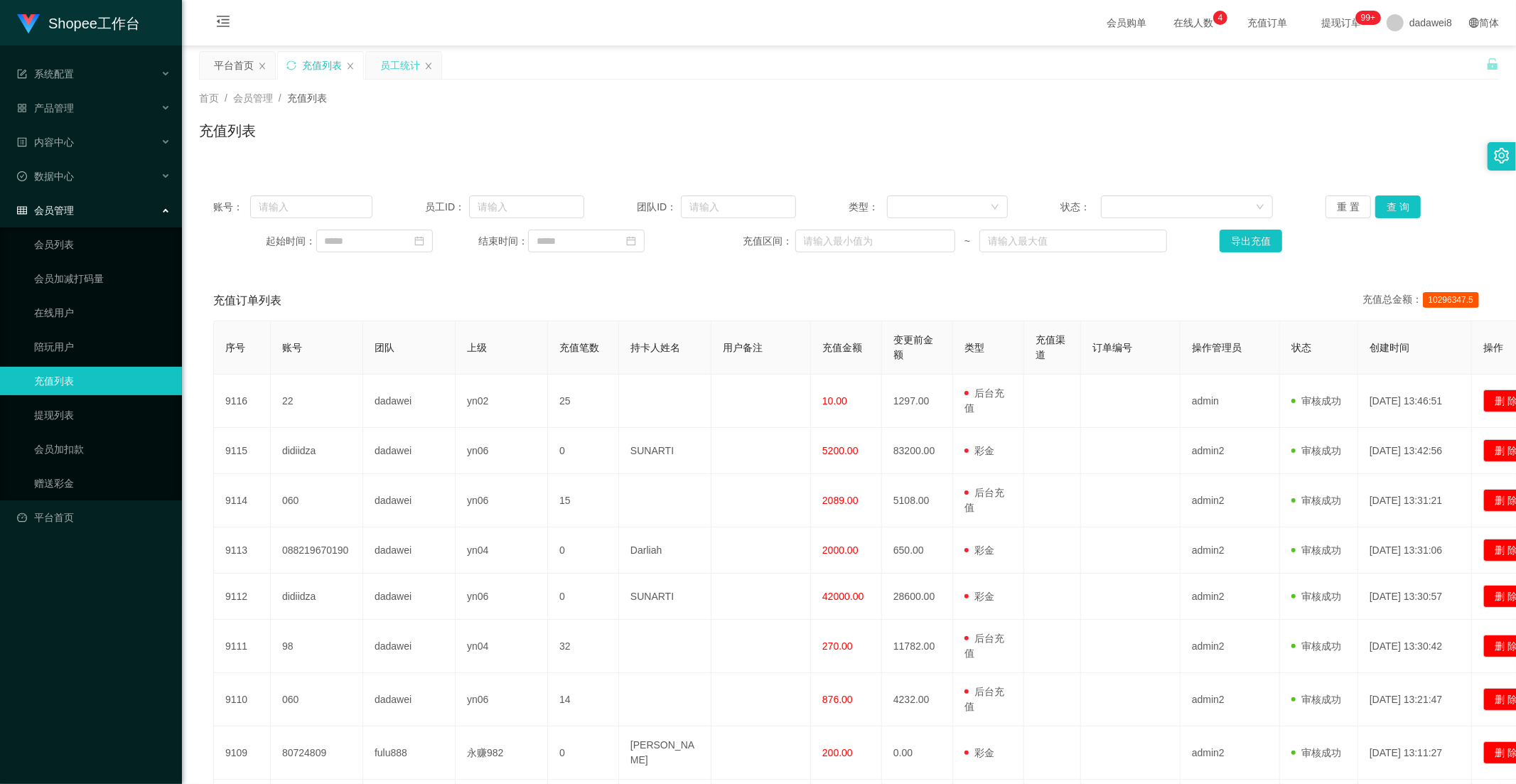
click at [387, 65] on div "员工统计" at bounding box center [400, 65] width 39 height 27
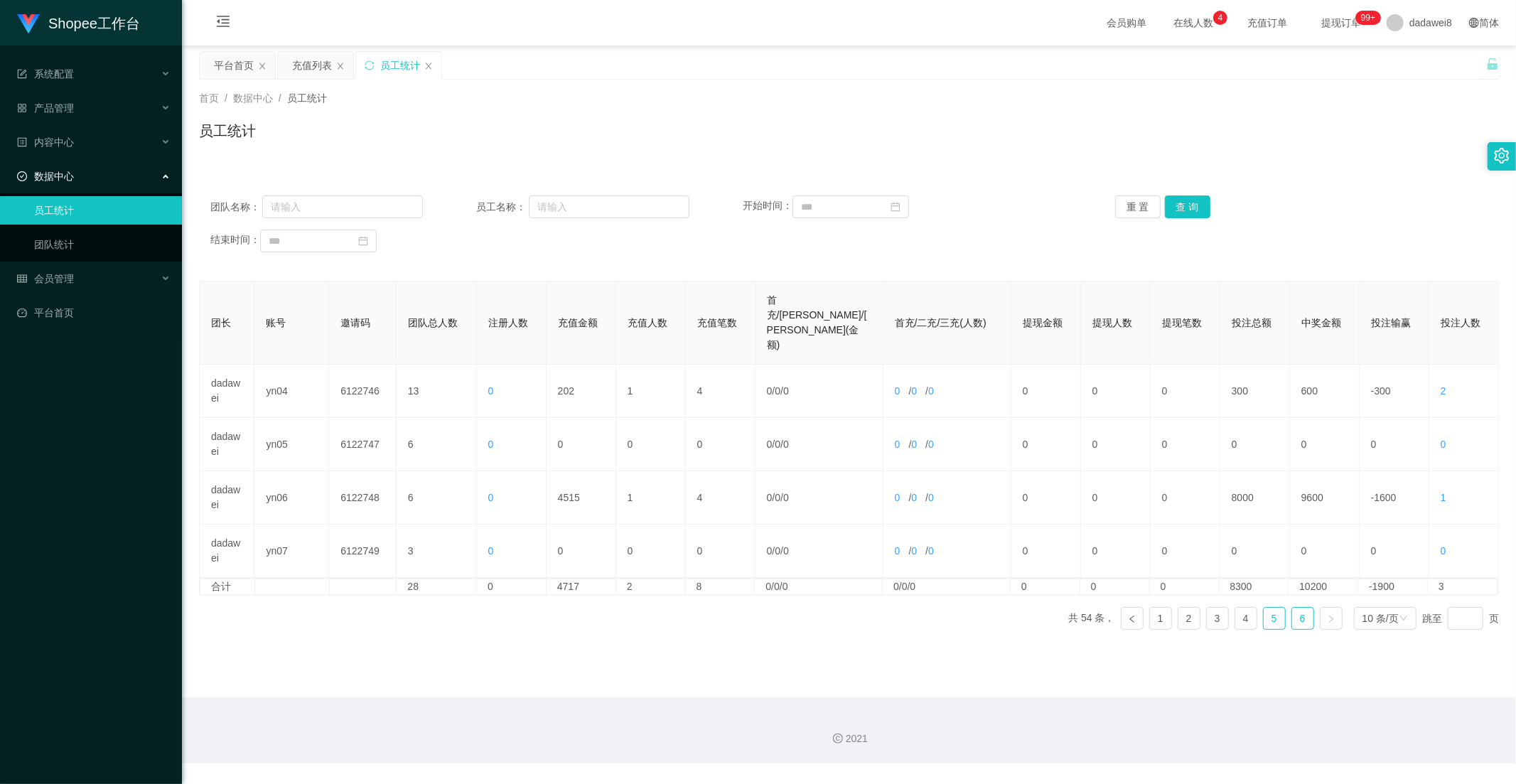
click at [1270, 607] on link "5" at bounding box center [1274, 618] width 22 height 22
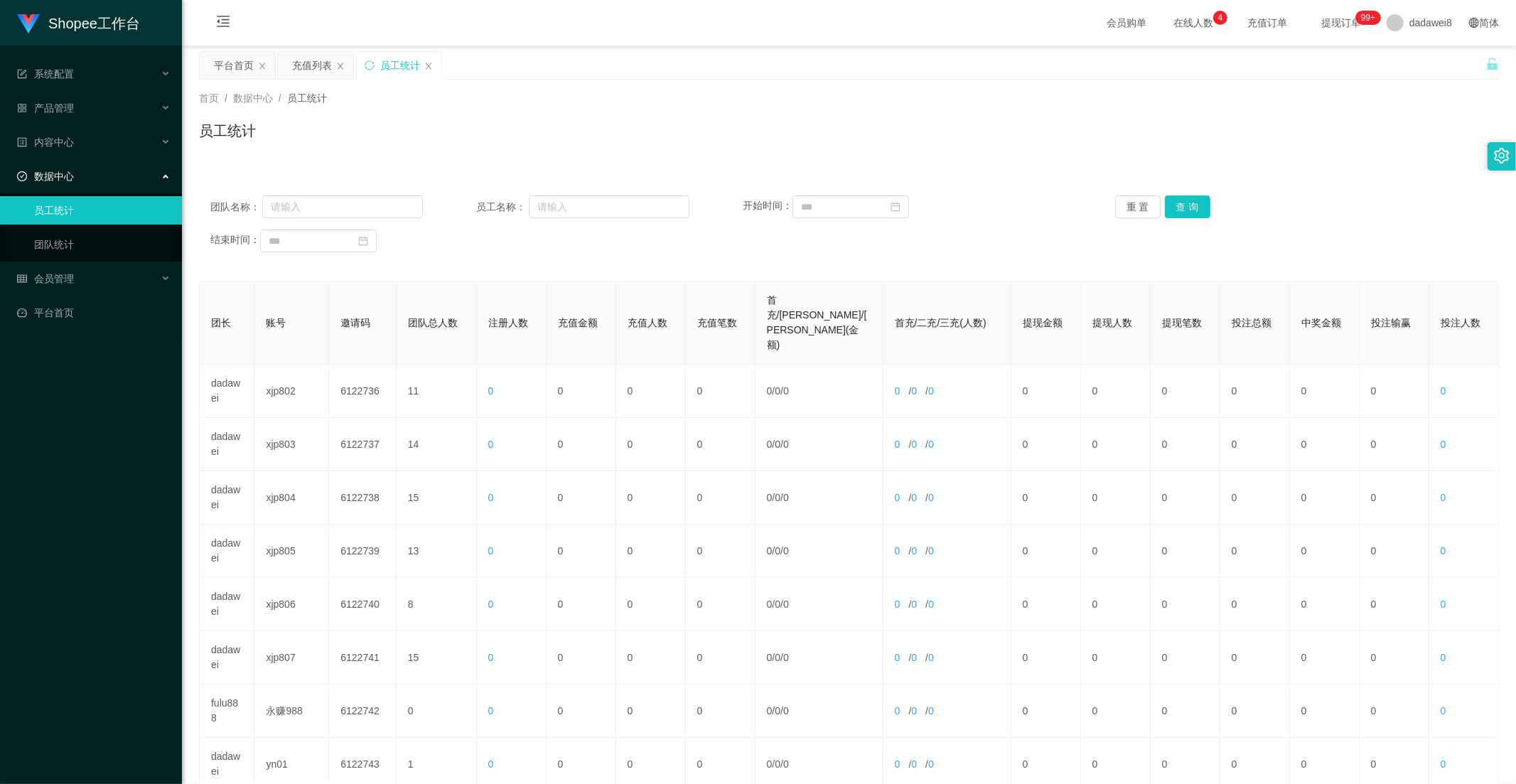
scroll to position [199, 0]
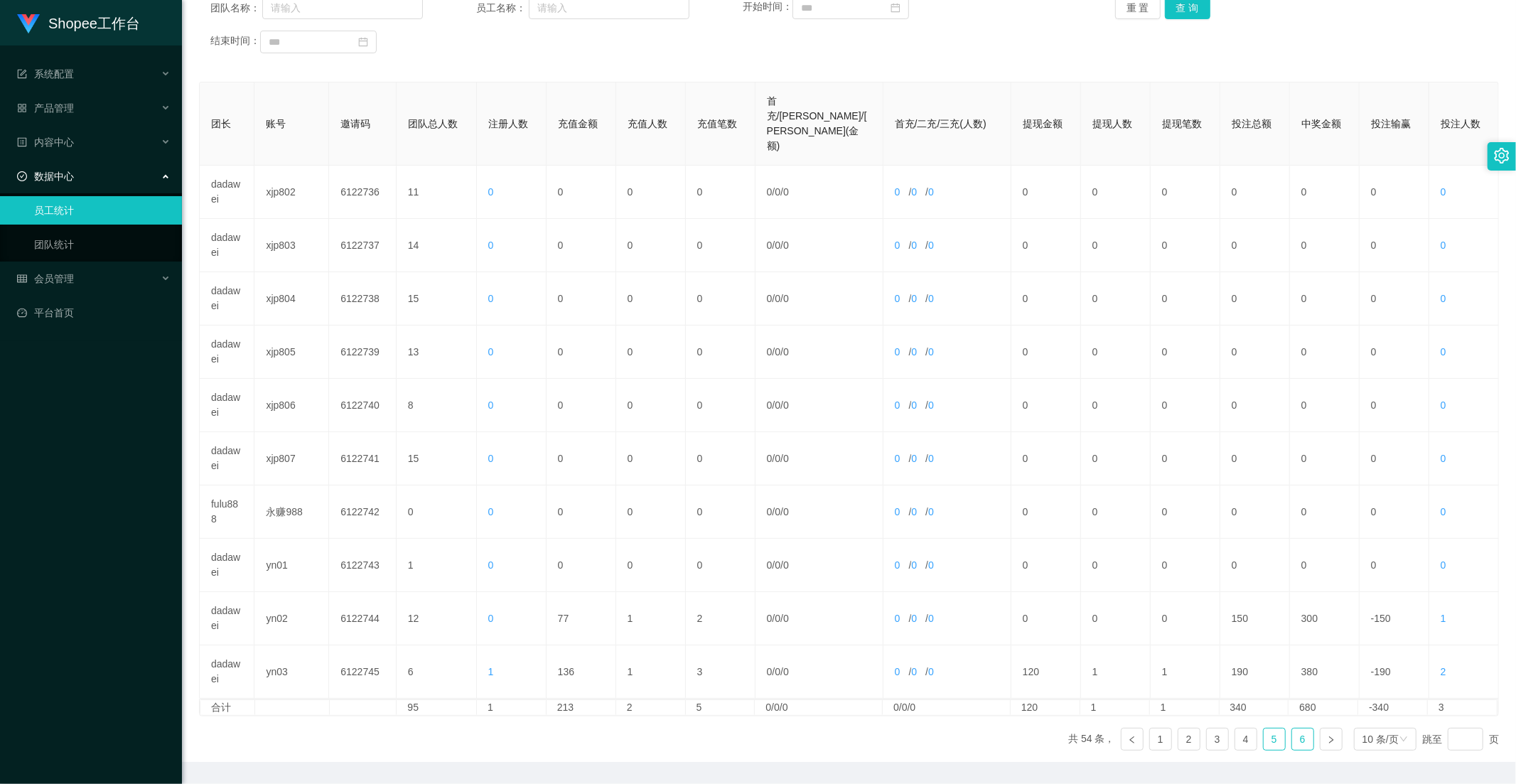
click at [1304, 729] on link "6" at bounding box center [1303, 740] width 22 height 22
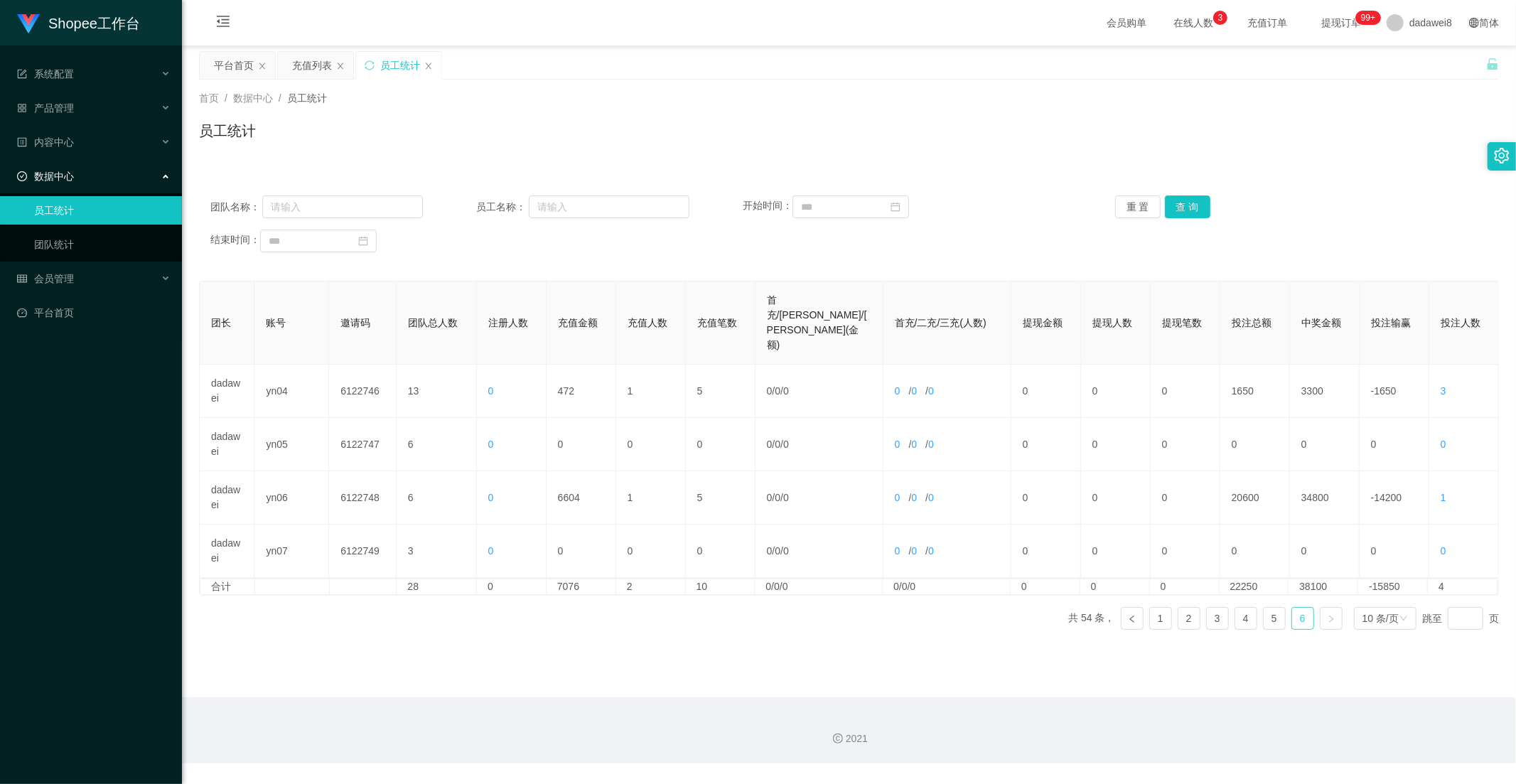
scroll to position [0, 0]
click at [1270, 607] on link "5" at bounding box center [1274, 618] width 22 height 22
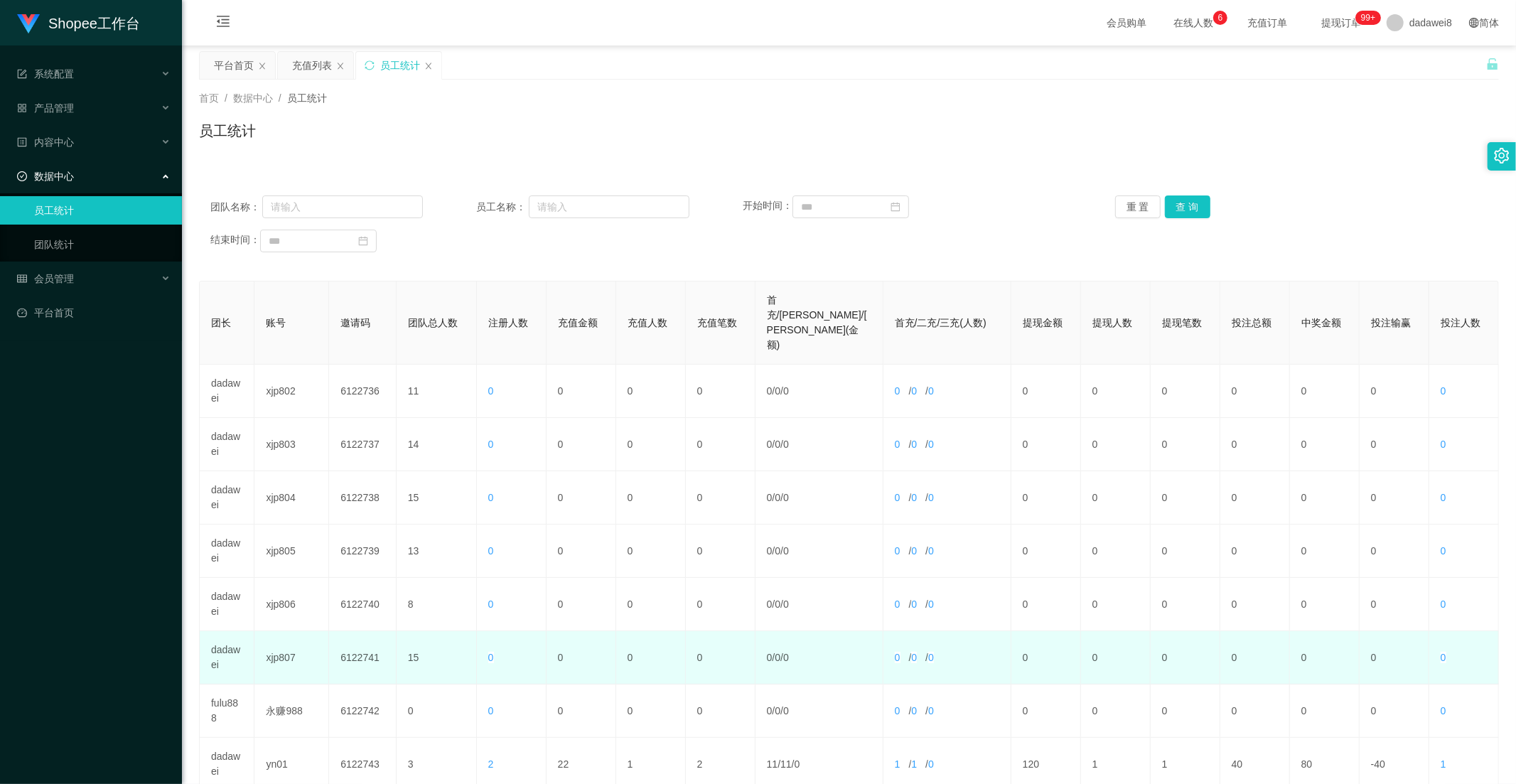
scroll to position [199, 0]
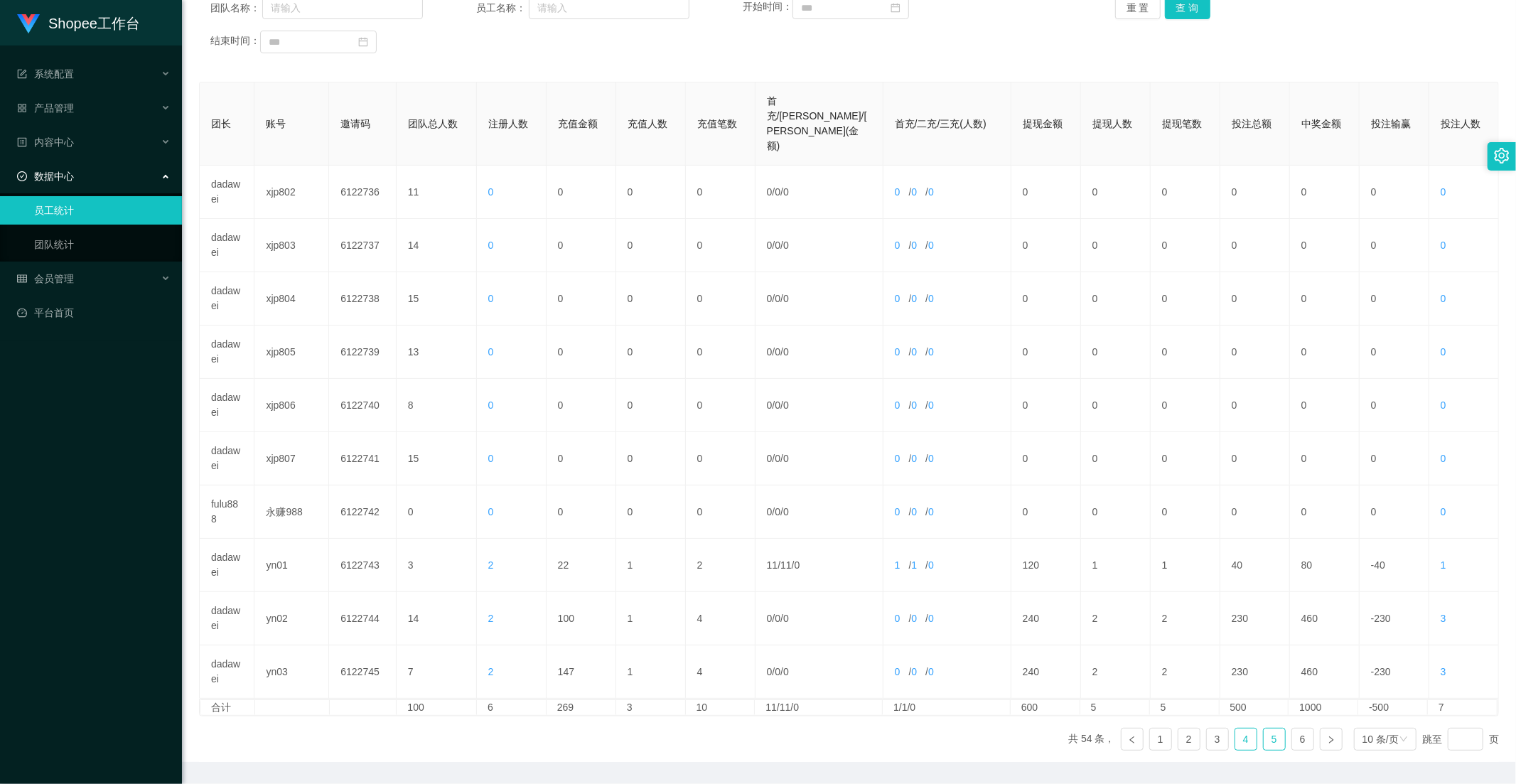
click at [1235, 729] on link "4" at bounding box center [1246, 740] width 22 height 22
click at [1299, 729] on link "6" at bounding box center [1303, 740] width 22 height 22
